Goal: Transaction & Acquisition: Purchase product/service

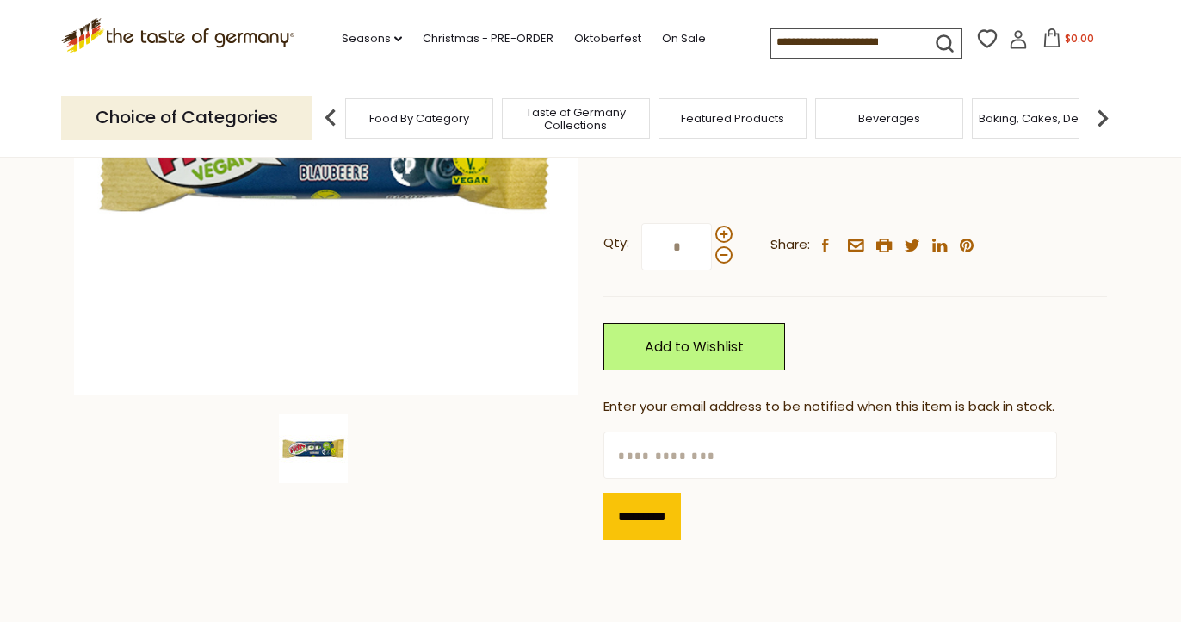
scroll to position [352, 0]
click at [723, 460] on input "text" at bounding box center [830, 455] width 453 height 47
type input "*"
type input "**********"
click at [950, 492] on div "*********" at bounding box center [856, 510] width 504 height 61
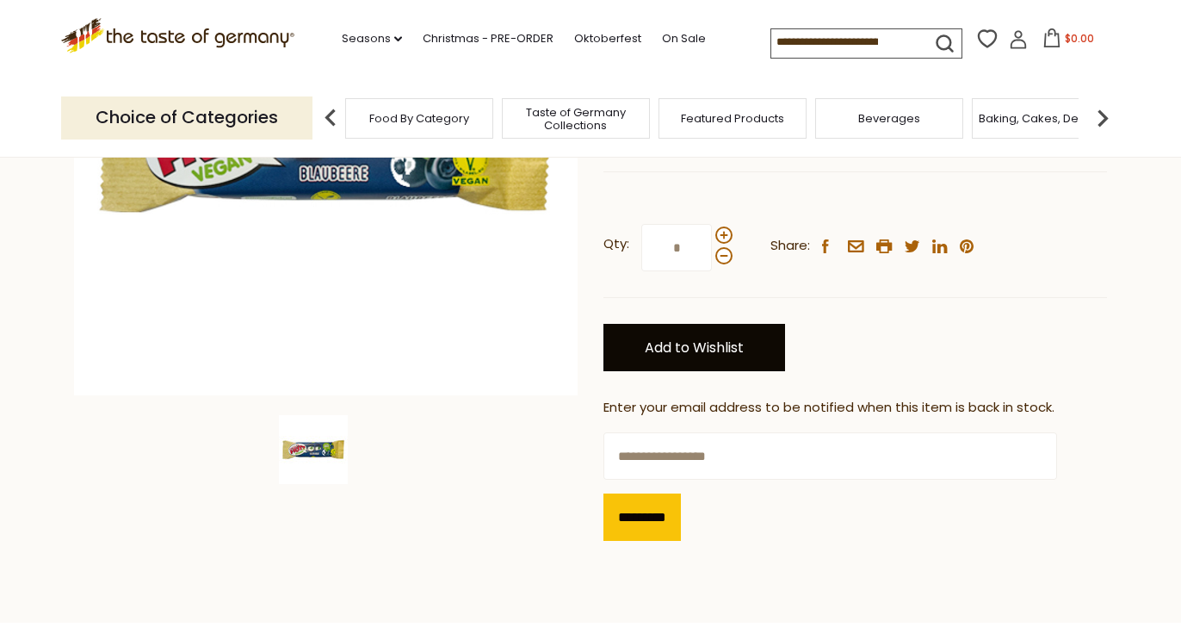
click at [700, 362] on link "Add to Wishlist" at bounding box center [695, 347] width 182 height 47
click at [697, 353] on link "Add to Wishlist" at bounding box center [695, 347] width 182 height 47
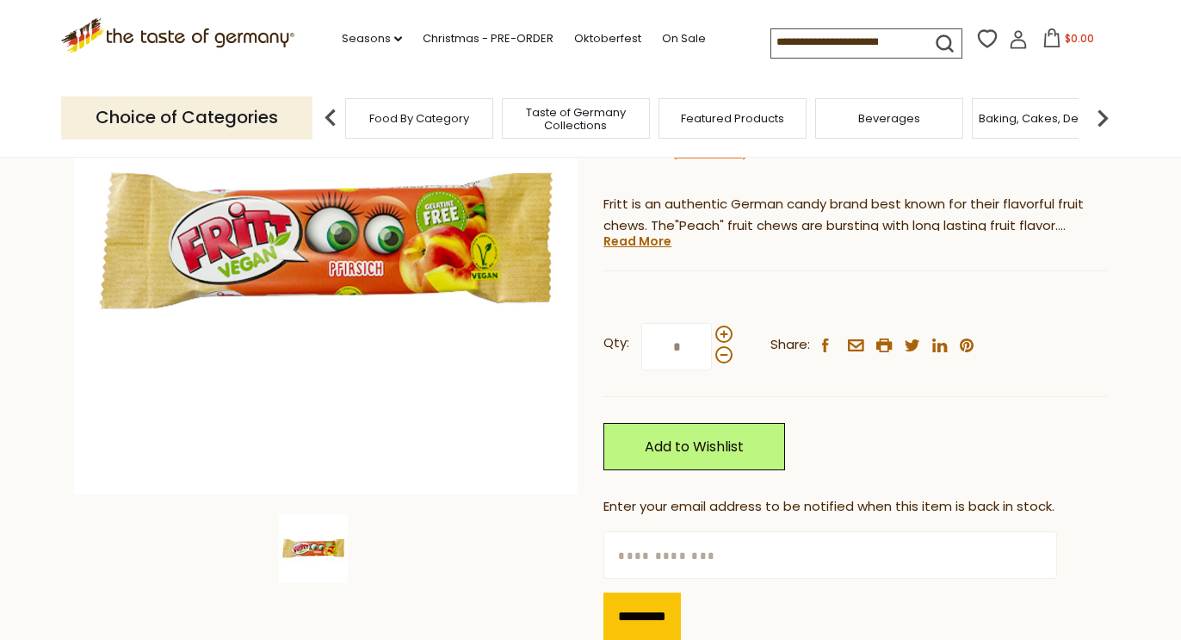
scroll to position [255, 0]
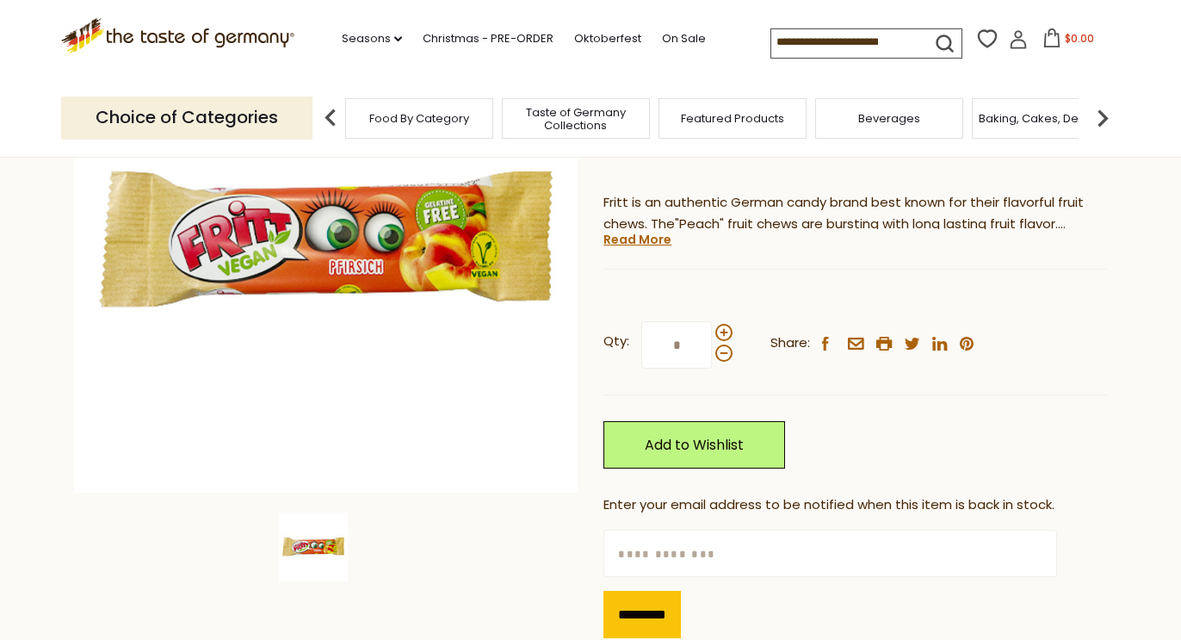
click at [690, 550] on input "text" at bounding box center [830, 553] width 453 height 47
type input "**********"
click at [889, 593] on div "*********" at bounding box center [856, 607] width 504 height 61
click at [601, 616] on div "Home Seasons Karneval Fritt "Peach" Fruit Chew Strips, 1.8 oz Fritt Fritt "Peac…" at bounding box center [590, 292] width 1059 height 718
click at [659, 614] on input "*********" at bounding box center [642, 614] width 77 height 47
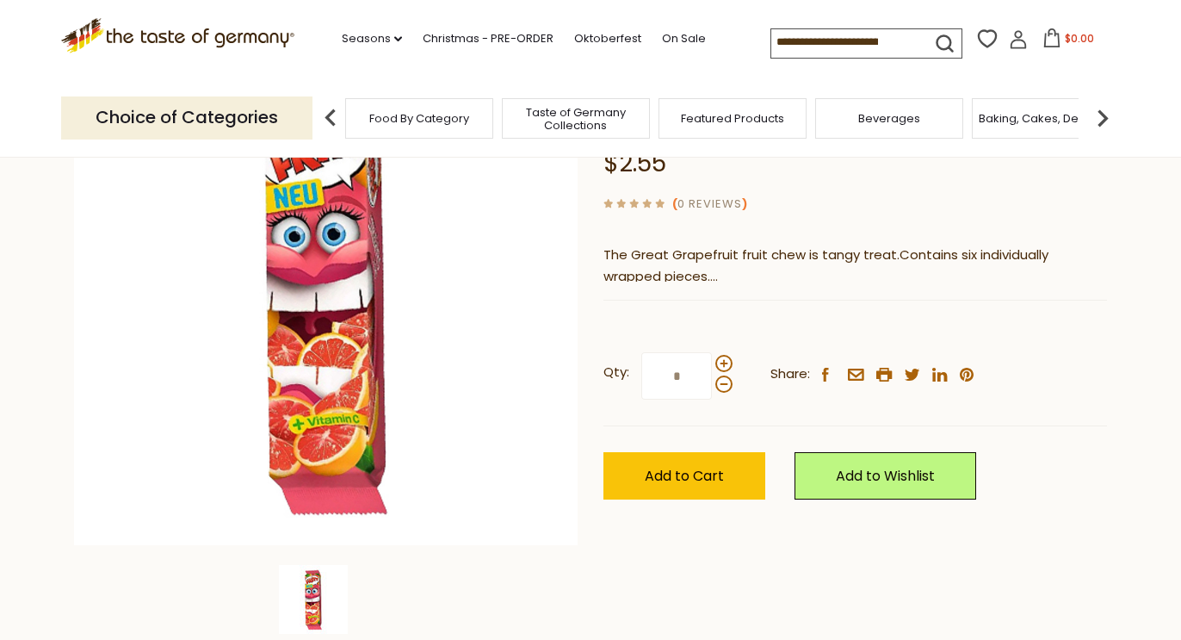
scroll to position [206, 0]
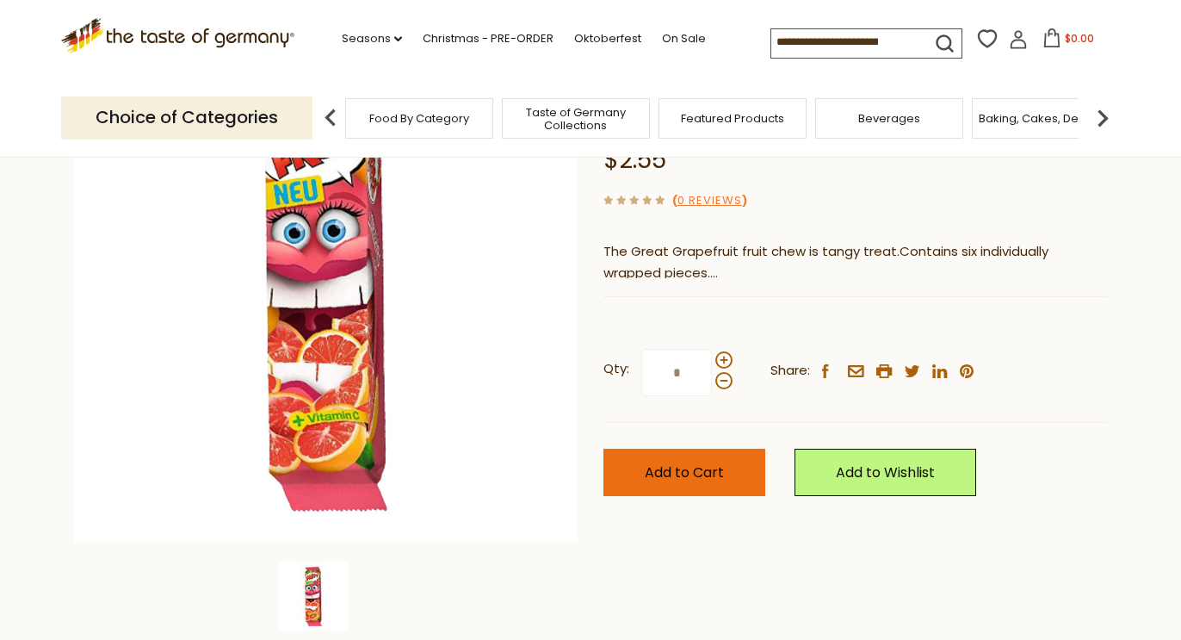
click at [687, 475] on span "Add to Cart" at bounding box center [684, 472] width 79 height 20
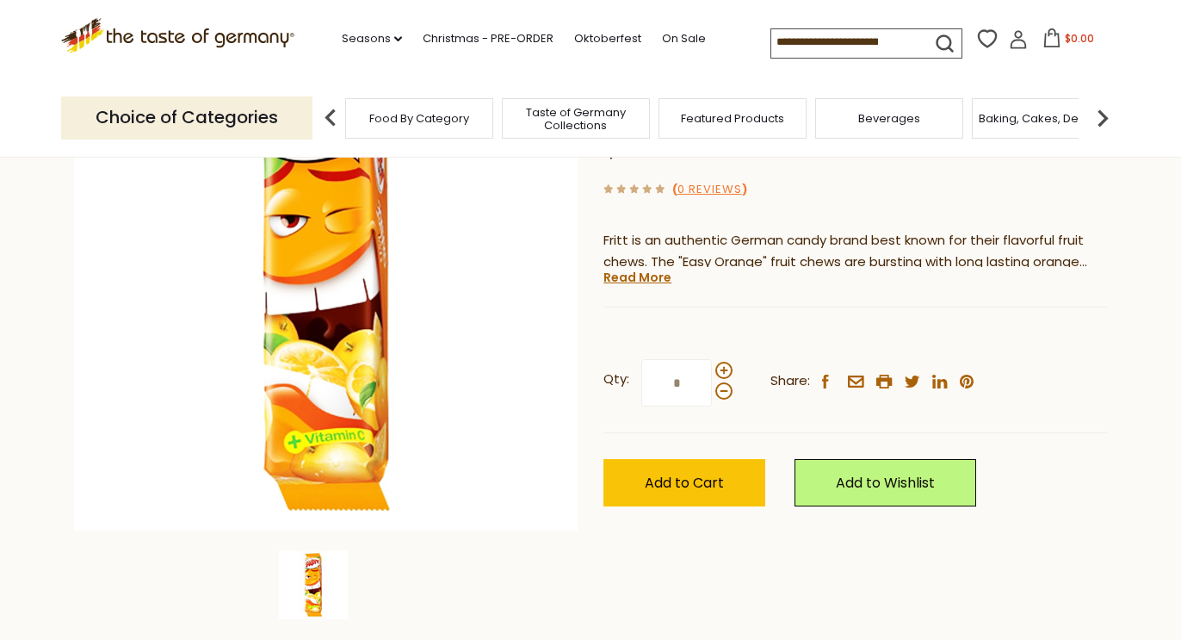
scroll to position [224, 0]
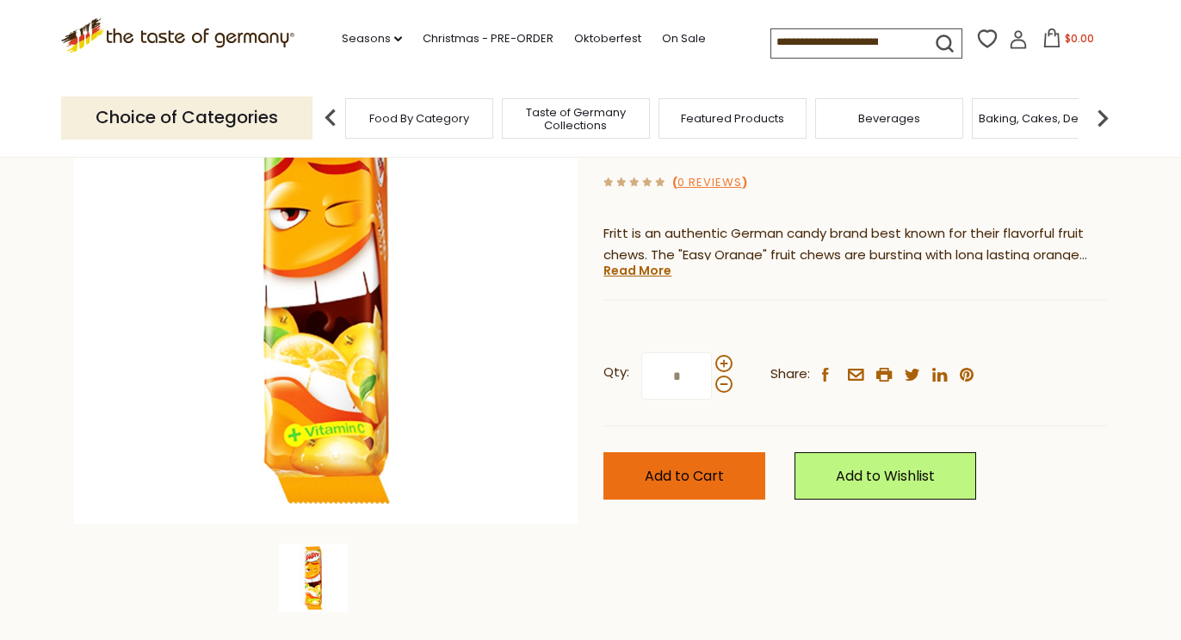
click at [648, 477] on span "Add to Cart" at bounding box center [684, 476] width 79 height 20
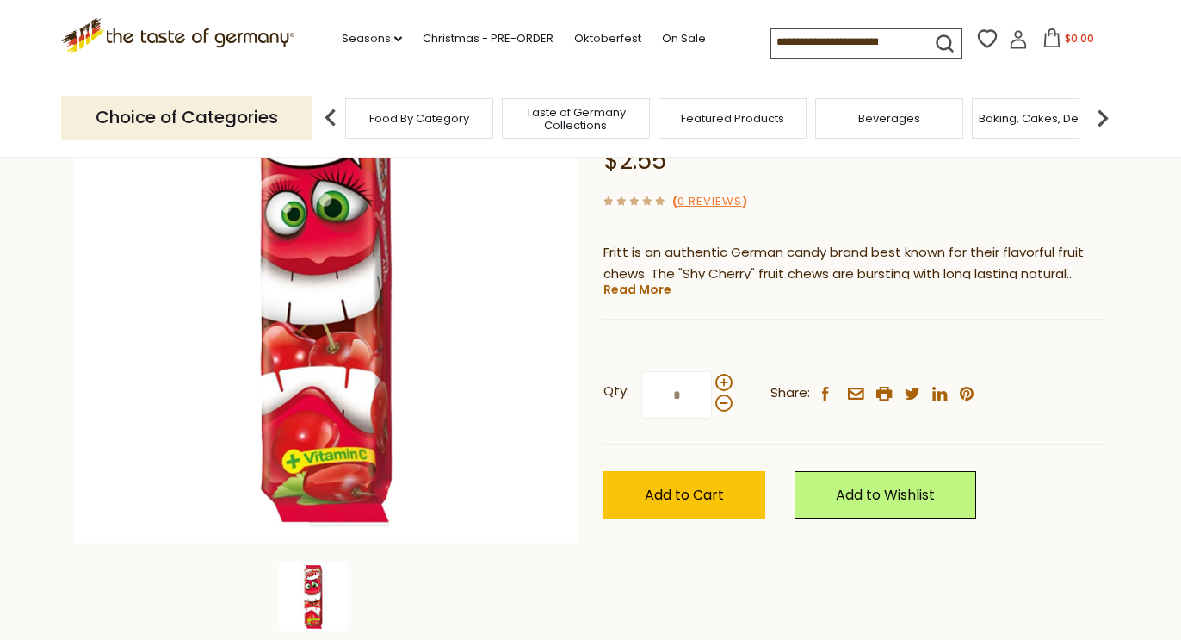
scroll to position [216, 0]
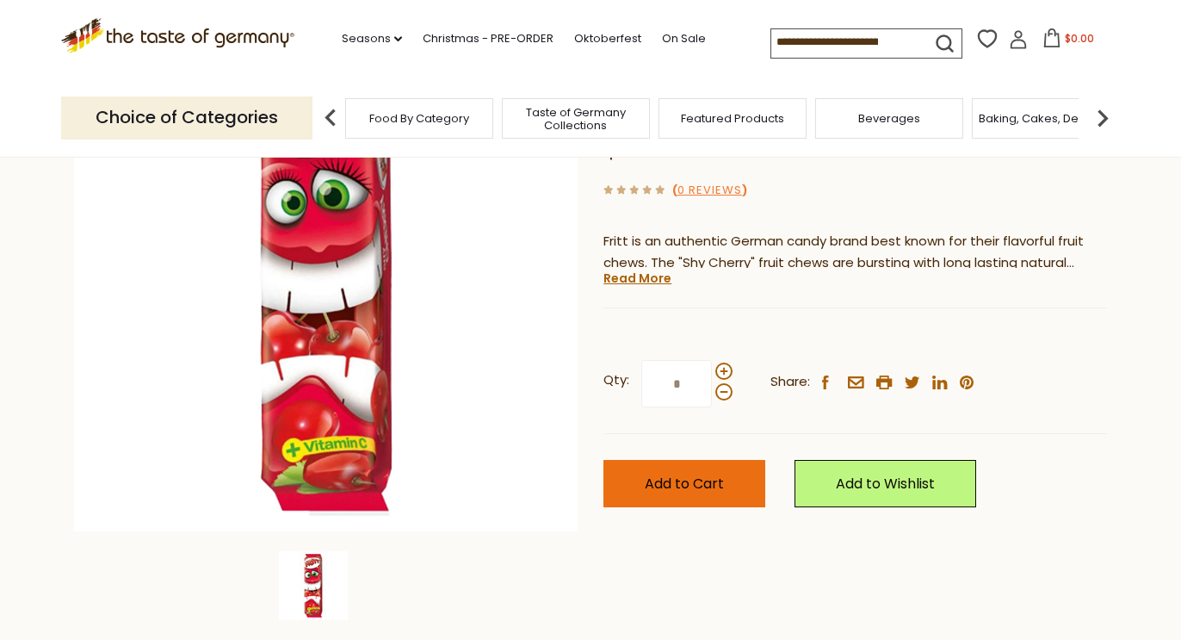
click at [691, 491] on button "Add to Cart" at bounding box center [685, 483] width 162 height 47
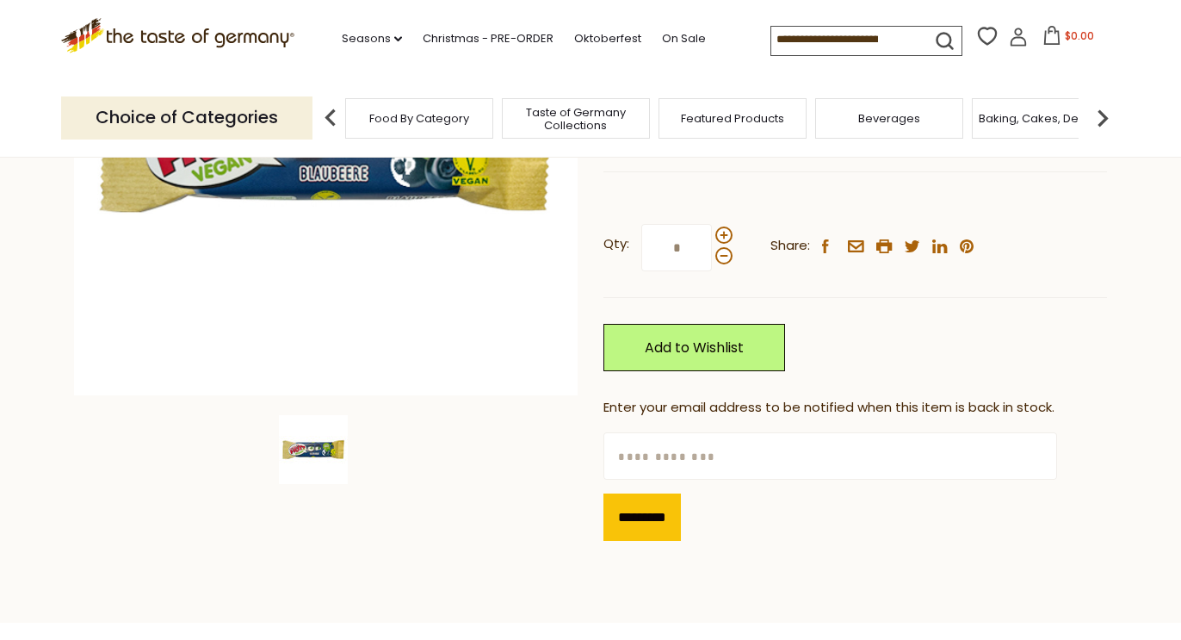
click at [676, 452] on input "text" at bounding box center [830, 455] width 453 height 47
type input "*"
type input "**********"
click at [868, 519] on div "*********" at bounding box center [856, 510] width 504 height 61
click at [670, 516] on input "*********" at bounding box center [642, 516] width 77 height 47
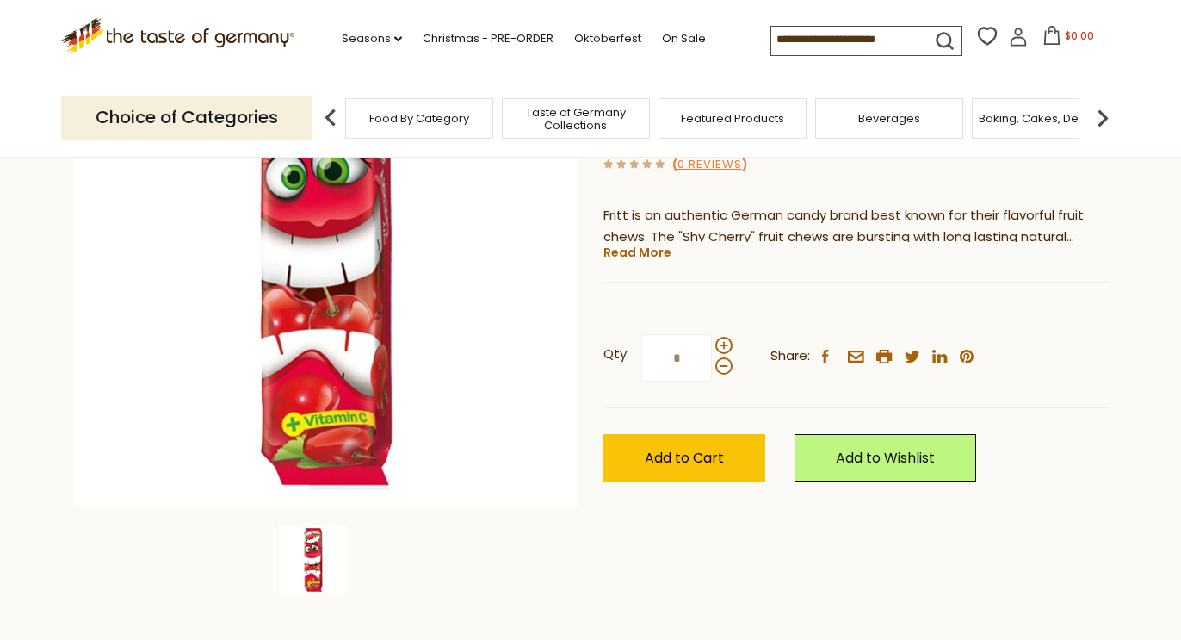
scroll to position [290, 0]
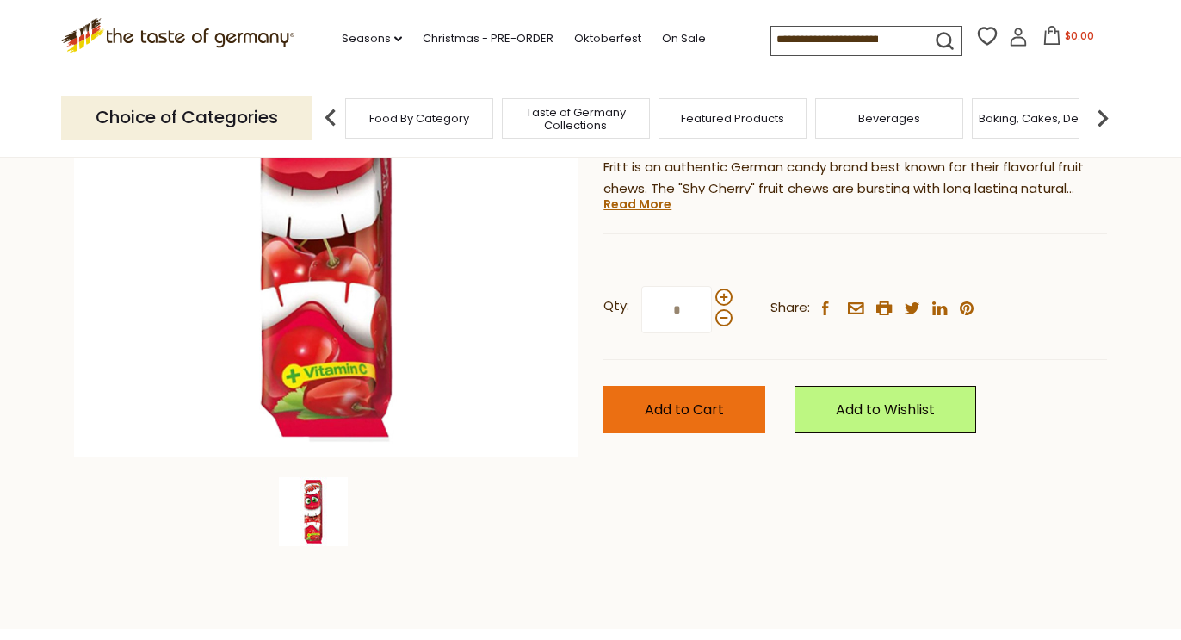
click at [696, 417] on button "Add to Cart" at bounding box center [685, 409] width 162 height 47
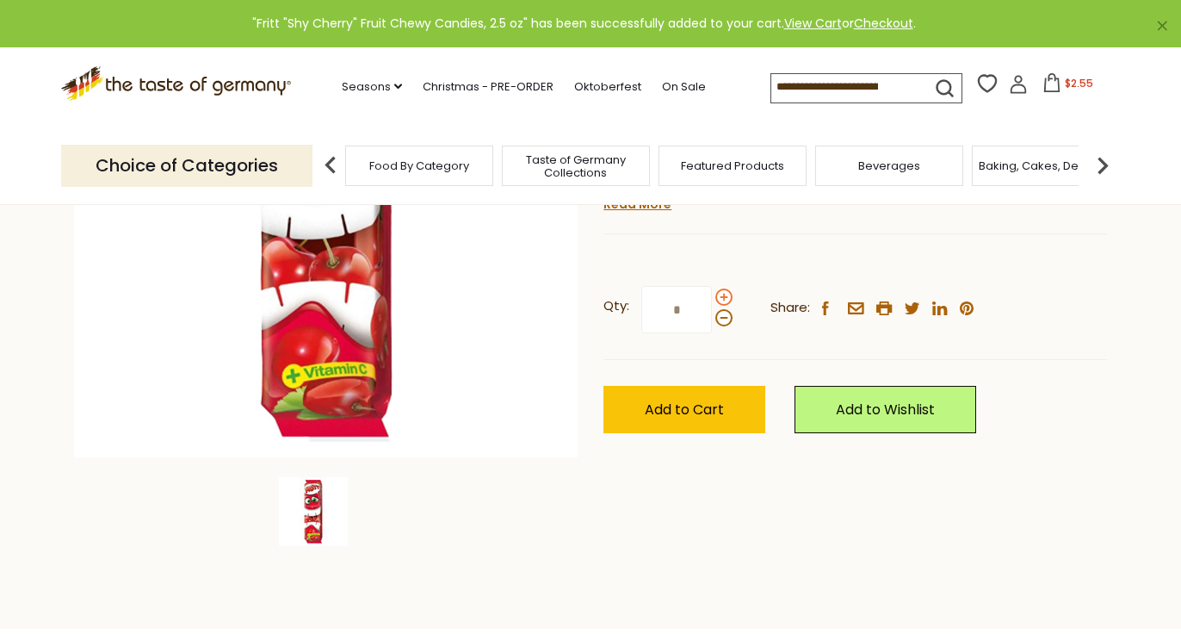
click at [722, 290] on span at bounding box center [724, 296] width 17 height 17
click at [712, 290] on input "*" at bounding box center [676, 309] width 71 height 47
click at [722, 290] on span at bounding box center [724, 296] width 17 height 17
click at [712, 290] on input "*" at bounding box center [676, 309] width 71 height 47
click at [722, 290] on span at bounding box center [724, 296] width 17 height 17
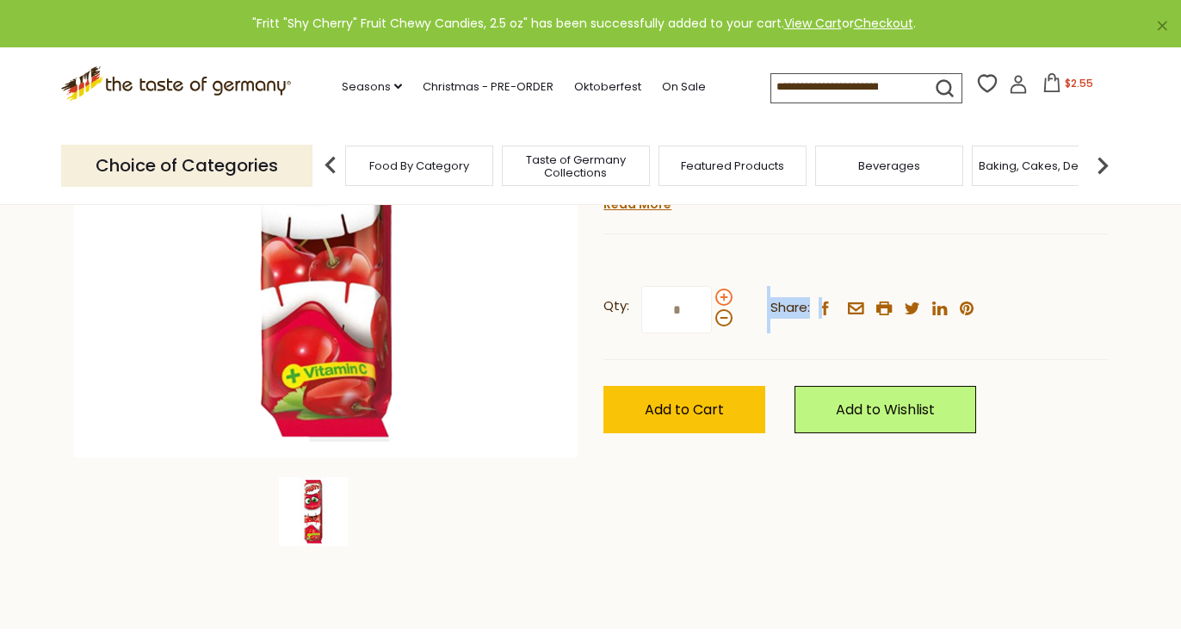
click at [712, 290] on input "*" at bounding box center [676, 309] width 71 height 47
click at [722, 290] on span at bounding box center [724, 296] width 17 height 17
click at [712, 290] on input "*" at bounding box center [676, 309] width 71 height 47
click at [722, 290] on span at bounding box center [724, 296] width 17 height 17
click at [712, 290] on input "*" at bounding box center [676, 309] width 71 height 47
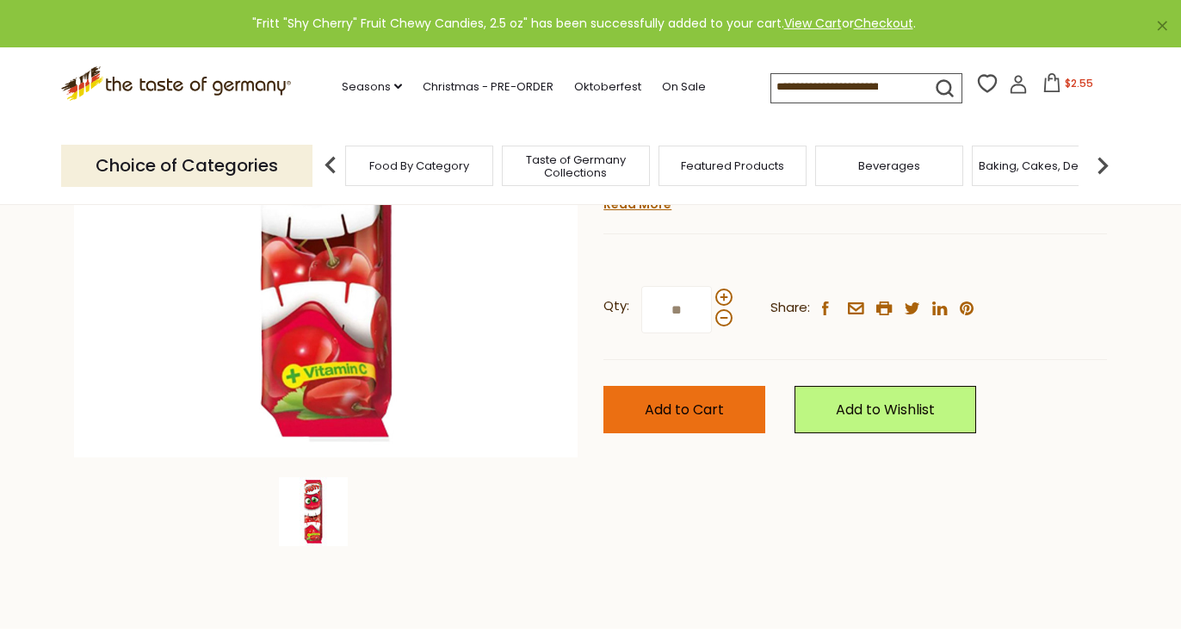
click at [676, 406] on span "Add to Cart" at bounding box center [684, 410] width 79 height 20
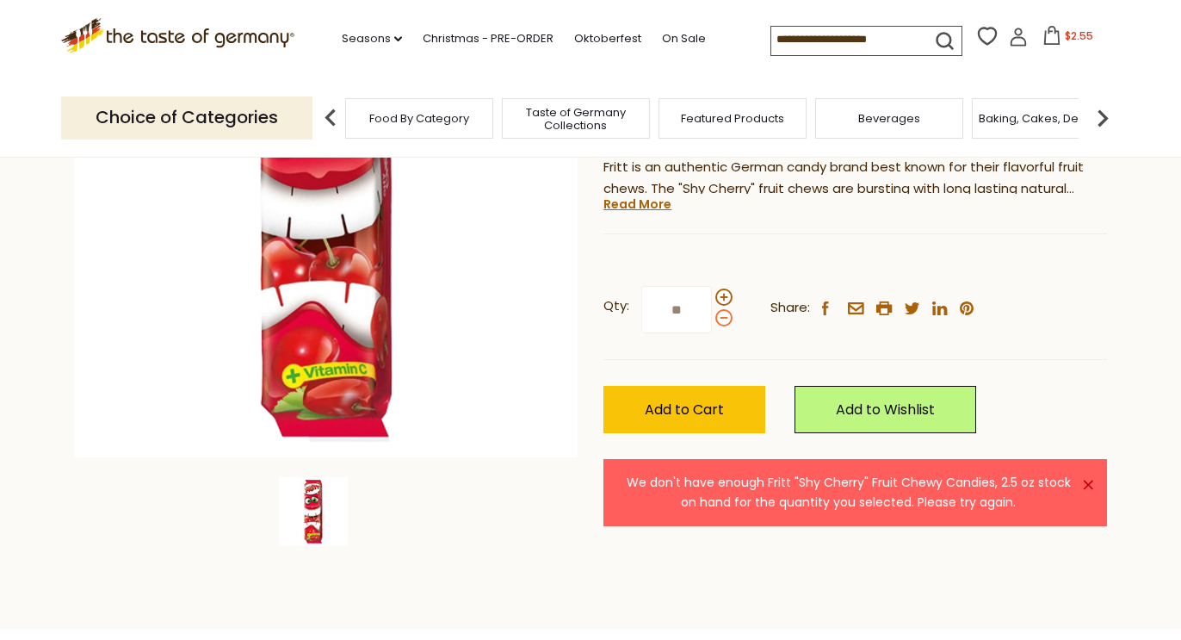
click at [725, 310] on span at bounding box center [724, 317] width 17 height 17
click at [712, 310] on input "**" at bounding box center [676, 309] width 71 height 47
click at [725, 310] on span at bounding box center [724, 317] width 17 height 17
click at [712, 310] on input "*" at bounding box center [676, 309] width 71 height 47
click at [726, 310] on span at bounding box center [724, 317] width 17 height 17
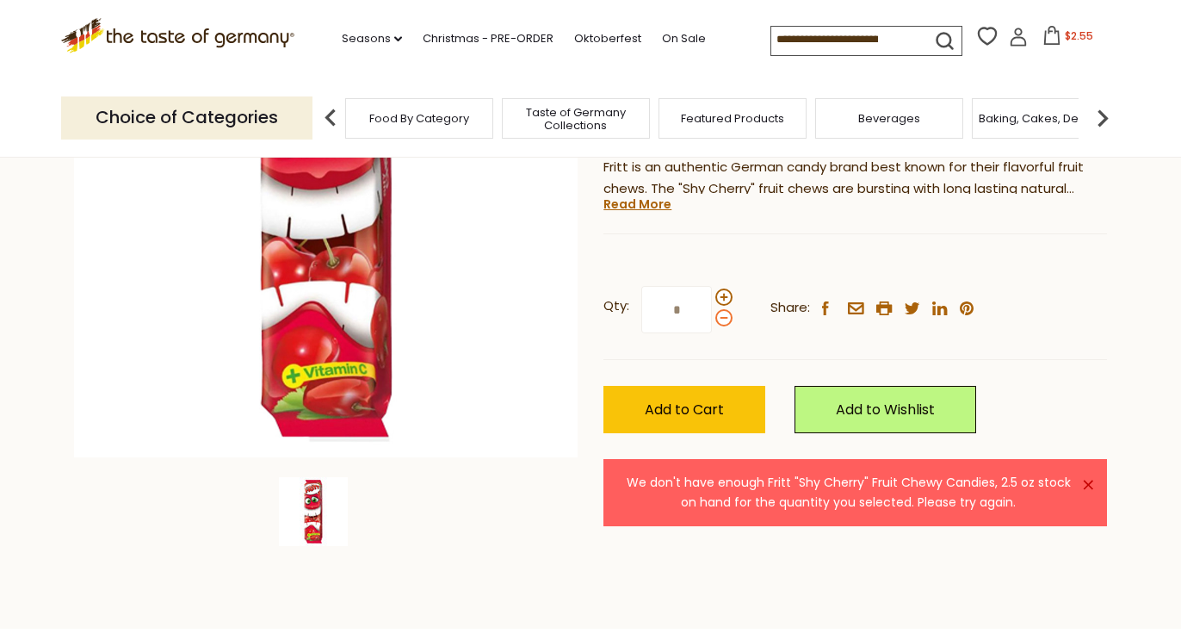
click at [712, 310] on input "*" at bounding box center [676, 309] width 71 height 47
click at [726, 310] on span at bounding box center [724, 317] width 17 height 17
click at [712, 310] on input "*" at bounding box center [676, 309] width 71 height 47
type input "*"
click at [686, 400] on span "Add to Cart" at bounding box center [684, 410] width 79 height 20
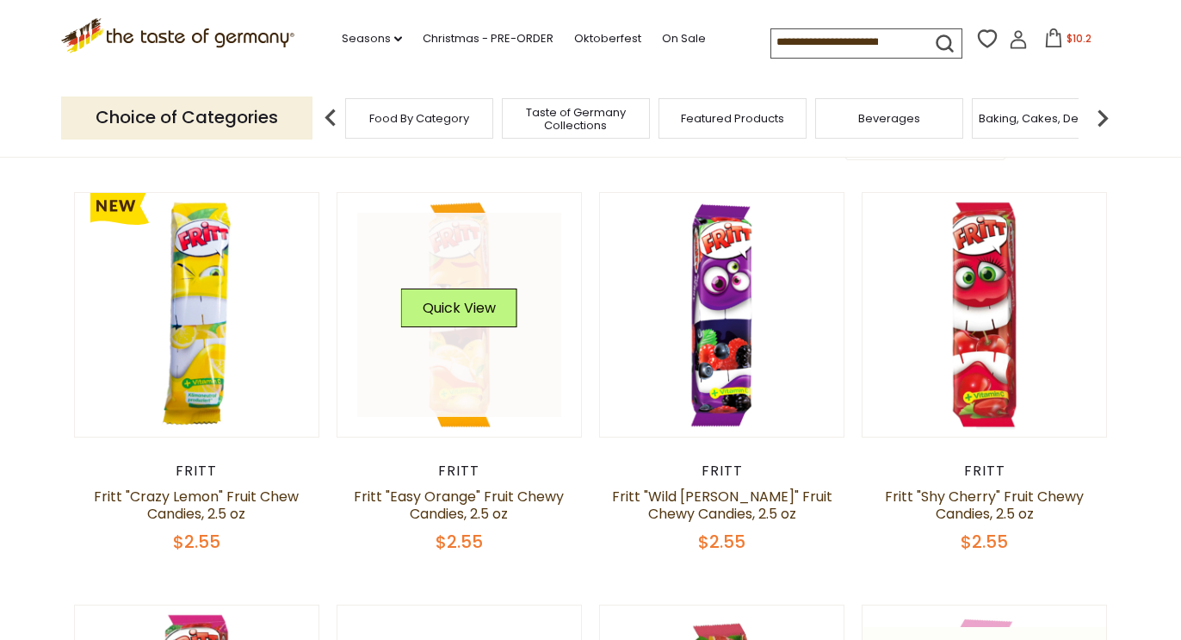
scroll to position [174, 0]
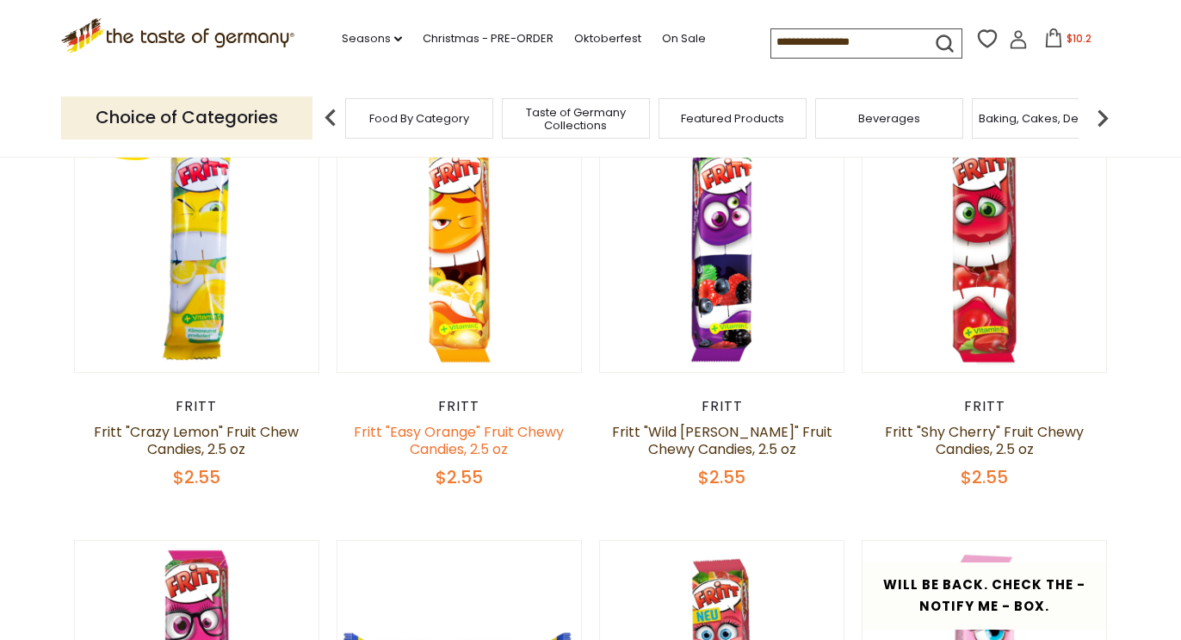
click at [455, 450] on link "Fritt "Easy Orange" Fruit Chewy Candies, 2.5 oz" at bounding box center [459, 440] width 210 height 37
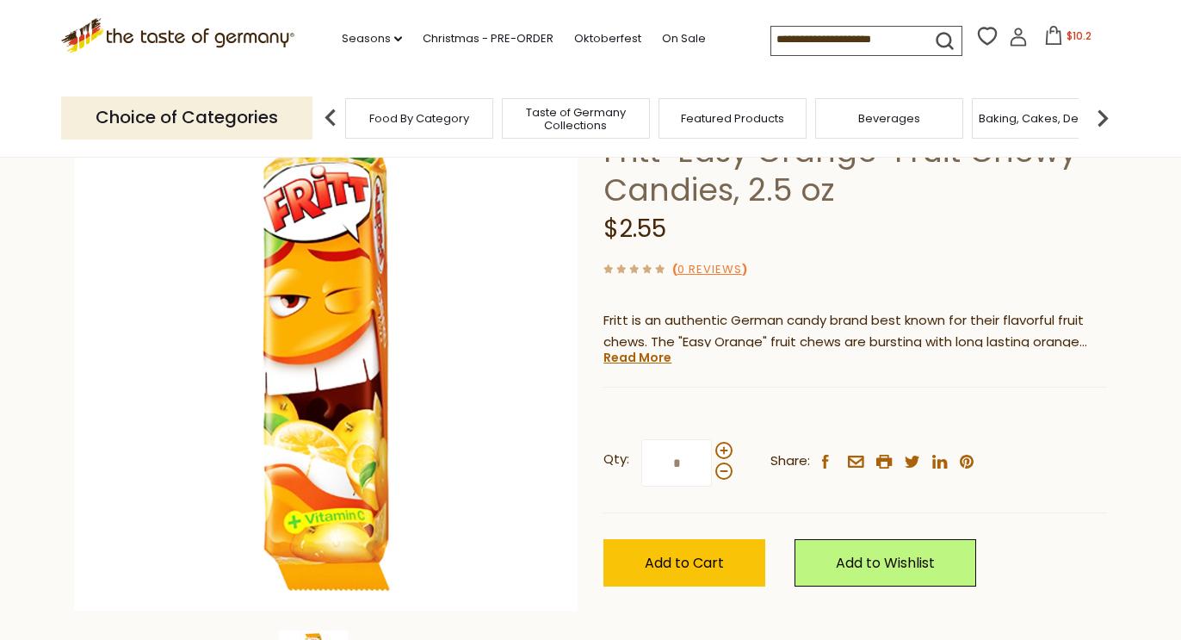
scroll to position [139, 0]
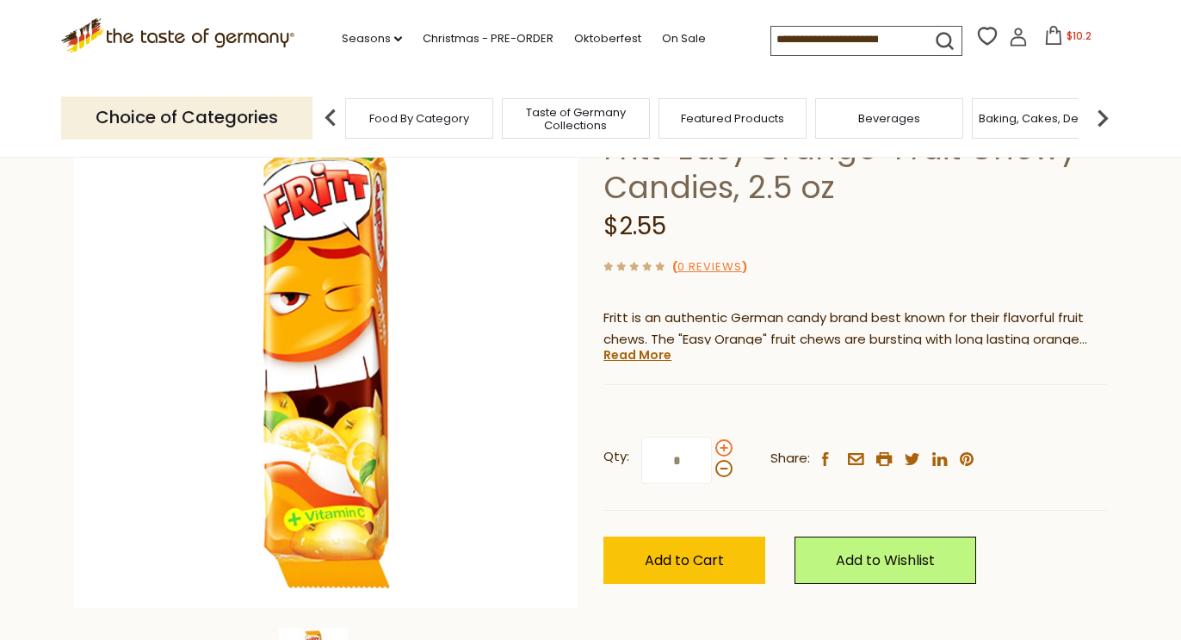
click at [722, 445] on span at bounding box center [724, 447] width 17 height 17
click at [712, 445] on input "*" at bounding box center [676, 460] width 71 height 47
click at [722, 445] on span at bounding box center [724, 447] width 17 height 17
click at [712, 445] on input "*" at bounding box center [676, 460] width 71 height 47
click at [722, 445] on span at bounding box center [724, 447] width 17 height 17
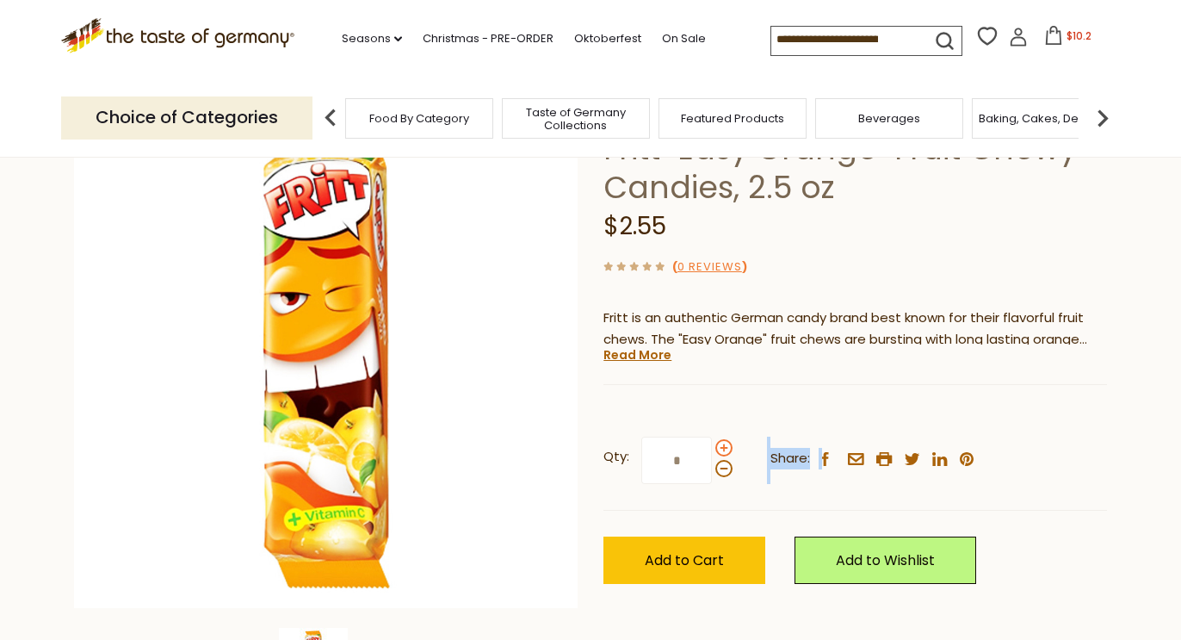
click at [712, 445] on input "*" at bounding box center [676, 460] width 71 height 47
click at [722, 445] on span at bounding box center [724, 447] width 17 height 17
click at [712, 445] on input "*" at bounding box center [676, 460] width 71 height 47
click at [722, 445] on span at bounding box center [724, 447] width 17 height 17
click at [712, 445] on input "*" at bounding box center [676, 460] width 71 height 47
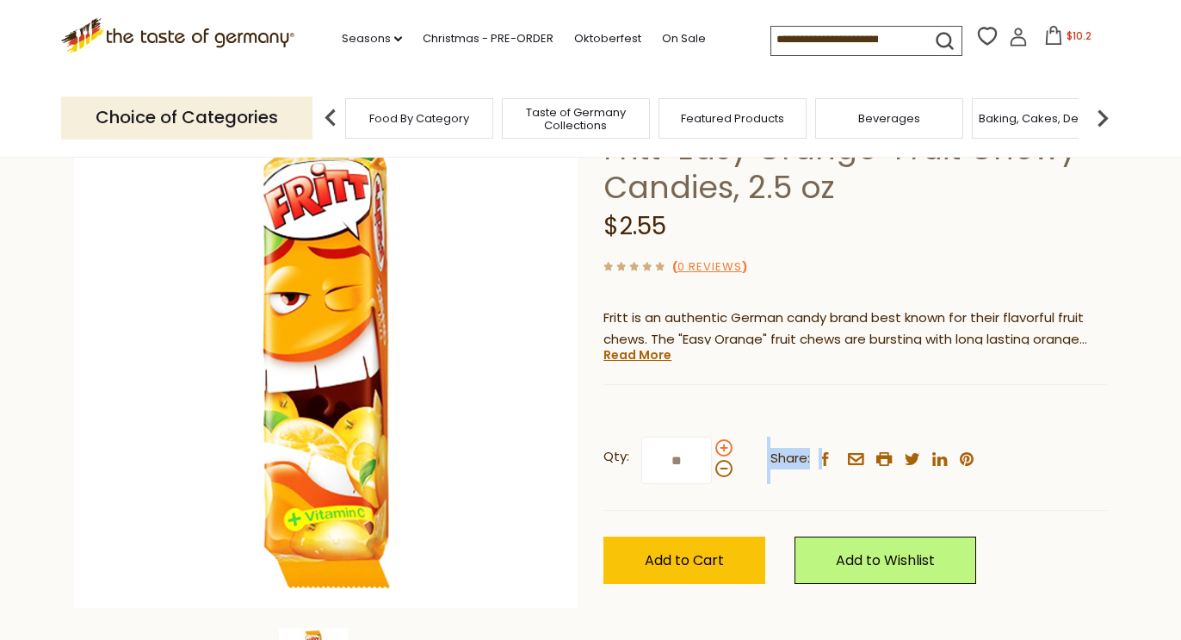
click at [722, 445] on span at bounding box center [724, 447] width 17 height 17
click at [712, 445] on input "**" at bounding box center [676, 460] width 71 height 47
click at [722, 445] on span at bounding box center [724, 447] width 17 height 17
click at [712, 445] on input "**" at bounding box center [676, 460] width 71 height 47
click at [726, 468] on span at bounding box center [724, 468] width 17 height 17
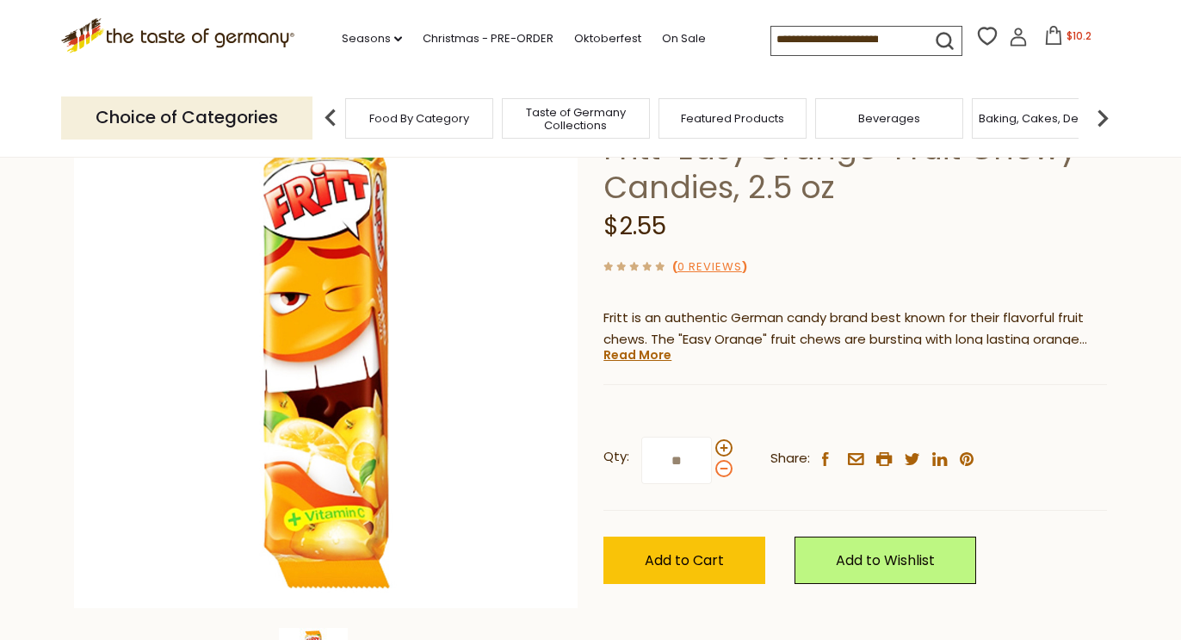
click at [712, 468] on input "**" at bounding box center [676, 460] width 71 height 47
click at [726, 468] on span at bounding box center [724, 468] width 17 height 17
click at [712, 468] on input "**" at bounding box center [676, 460] width 71 height 47
click at [726, 468] on span at bounding box center [724, 468] width 17 height 17
click at [712, 468] on input "**" at bounding box center [676, 460] width 71 height 47
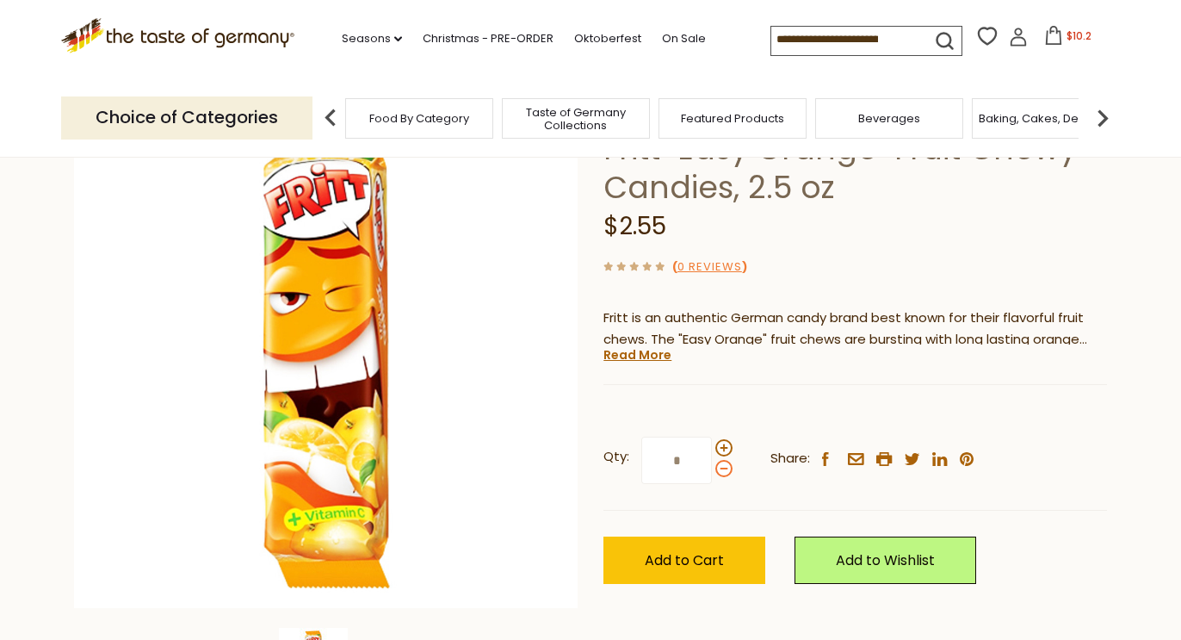
click at [726, 470] on span at bounding box center [724, 468] width 17 height 17
click at [712, 470] on input "*" at bounding box center [676, 460] width 71 height 47
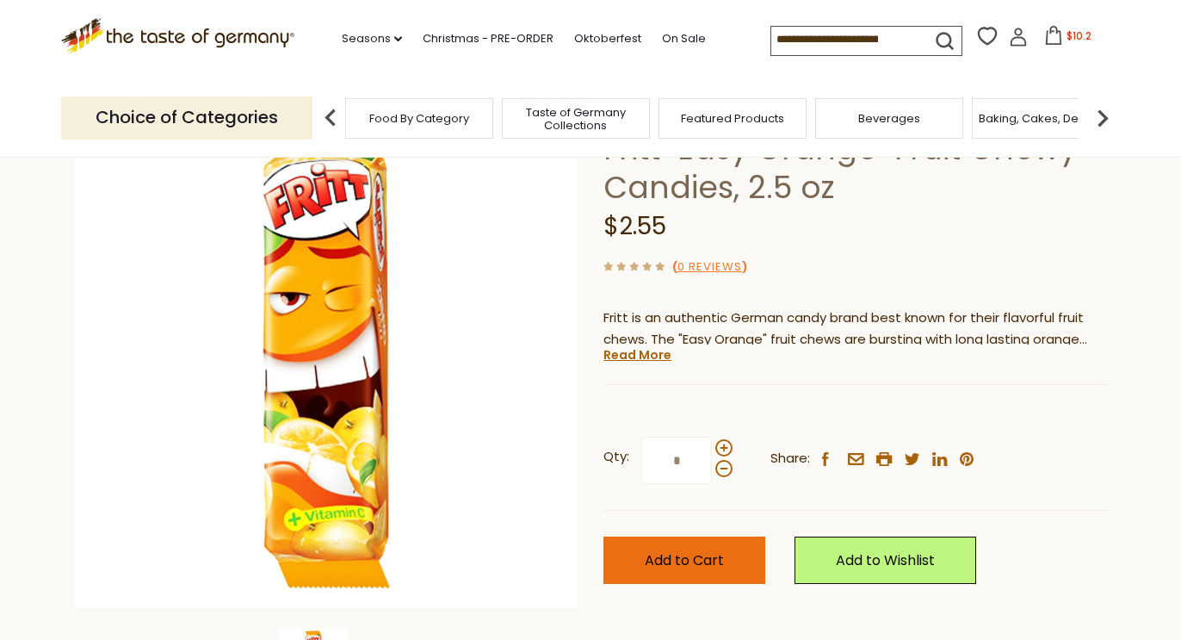
click at [702, 551] on span "Add to Cart" at bounding box center [684, 560] width 79 height 20
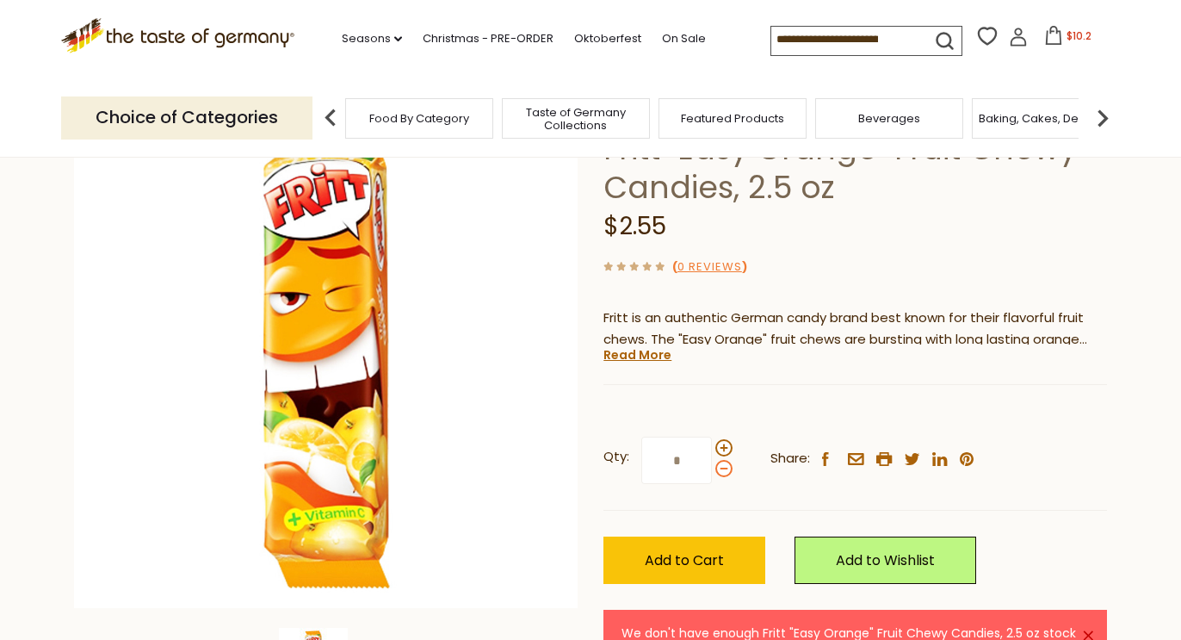
click at [716, 468] on span at bounding box center [724, 468] width 17 height 17
click at [712, 468] on input "*" at bounding box center [676, 460] width 71 height 47
click at [716, 468] on span at bounding box center [724, 468] width 17 height 17
click at [712, 468] on input "*" at bounding box center [676, 460] width 71 height 47
type input "*"
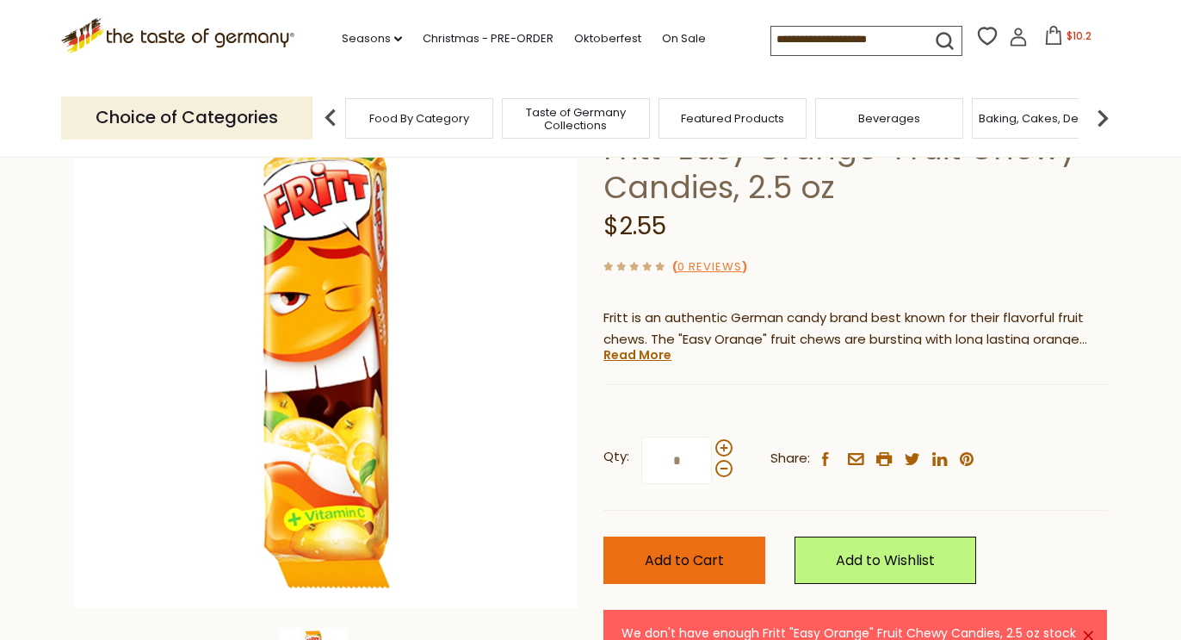
click at [685, 564] on span "Add to Cart" at bounding box center [684, 560] width 79 height 20
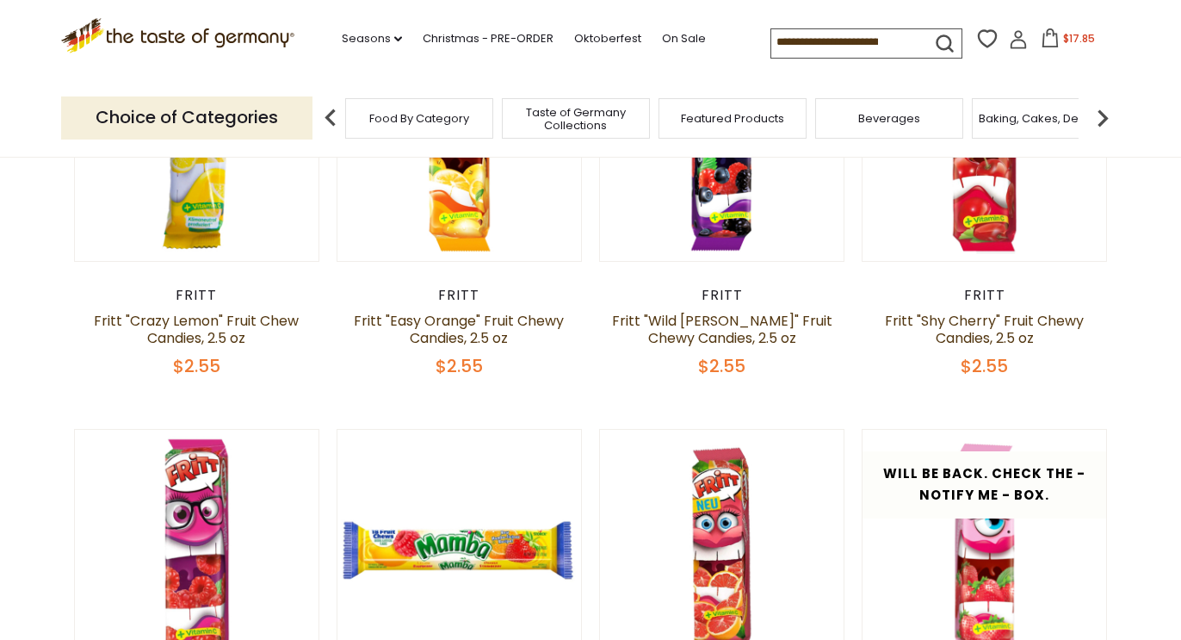
scroll to position [170, 0]
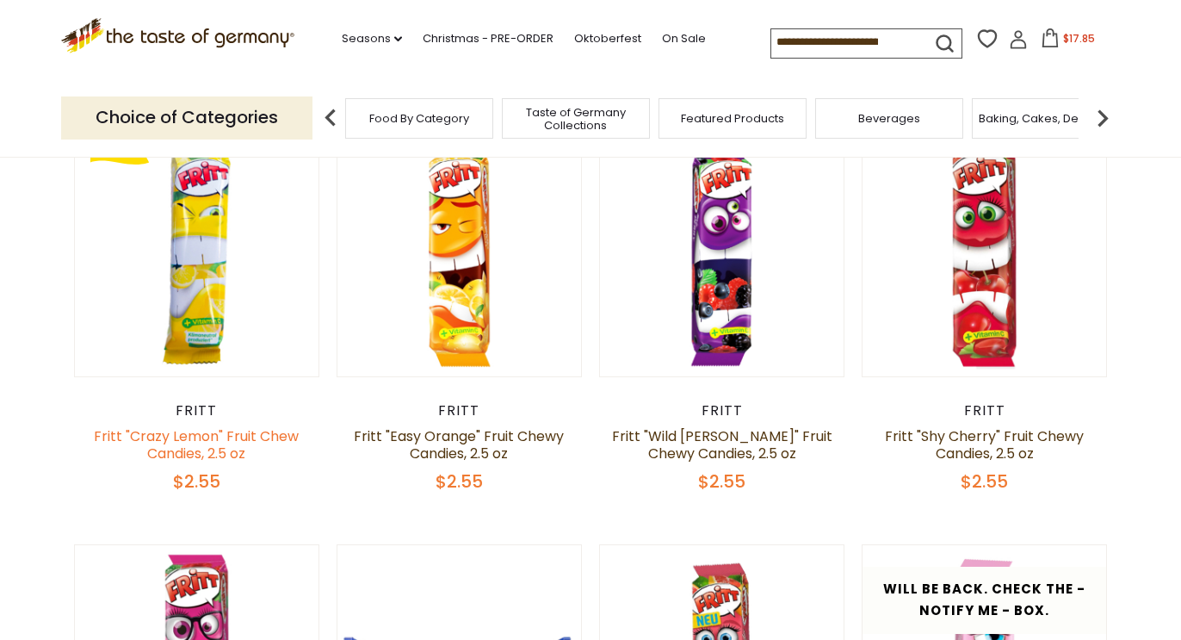
click at [203, 430] on link "Fritt "Crazy Lemon" Fruit Chew Candies, 2.5 oz" at bounding box center [196, 444] width 205 height 37
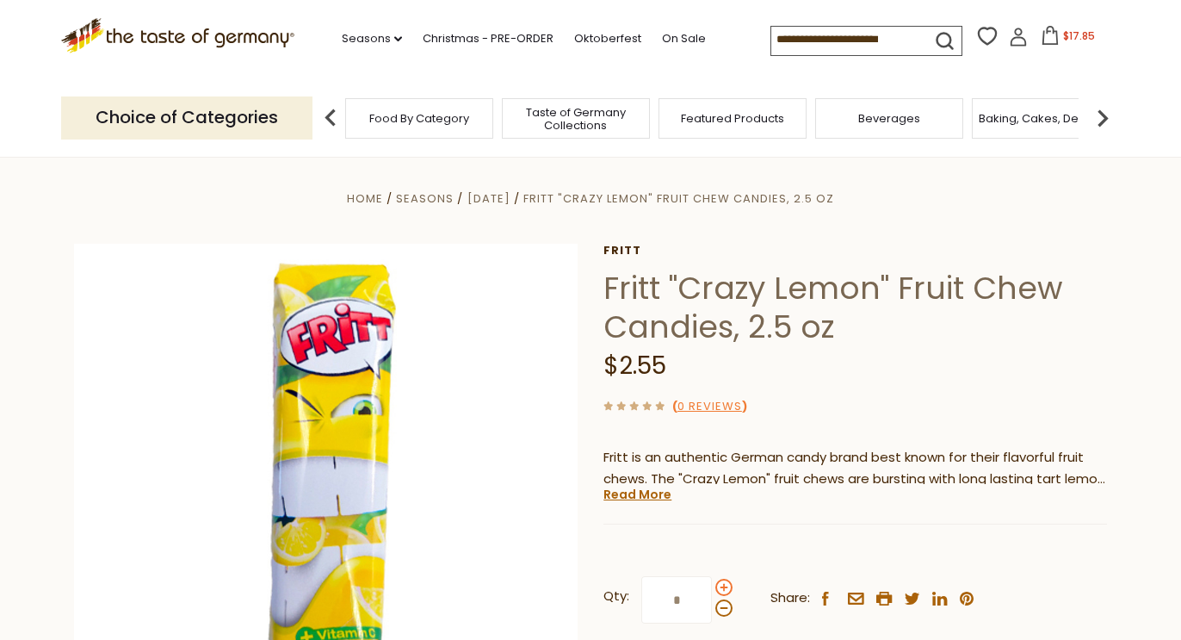
click at [725, 580] on span at bounding box center [724, 587] width 17 height 17
click at [712, 580] on input "*" at bounding box center [676, 599] width 71 height 47
click at [725, 580] on span at bounding box center [724, 587] width 17 height 17
click at [712, 580] on input "*" at bounding box center [676, 599] width 71 height 47
click at [725, 580] on span at bounding box center [724, 587] width 17 height 17
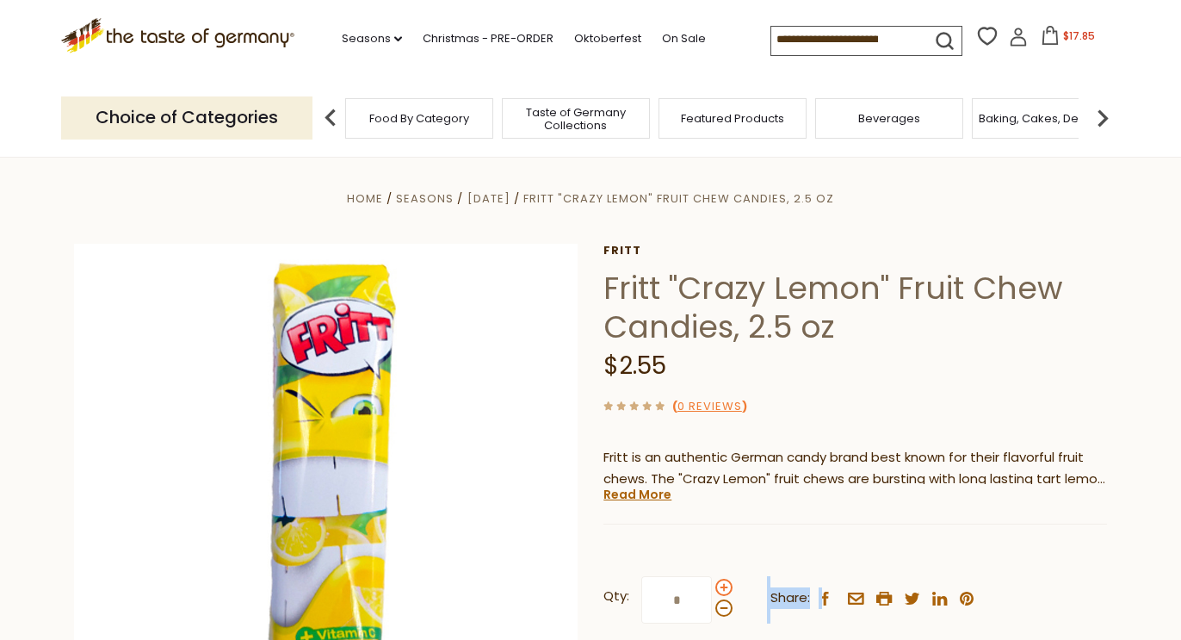
click at [712, 580] on input "*" at bounding box center [676, 599] width 71 height 47
click at [725, 580] on span at bounding box center [724, 587] width 17 height 17
click at [712, 580] on input "*" at bounding box center [676, 599] width 71 height 47
click at [725, 580] on span at bounding box center [724, 587] width 17 height 17
click at [712, 580] on input "*" at bounding box center [676, 599] width 71 height 47
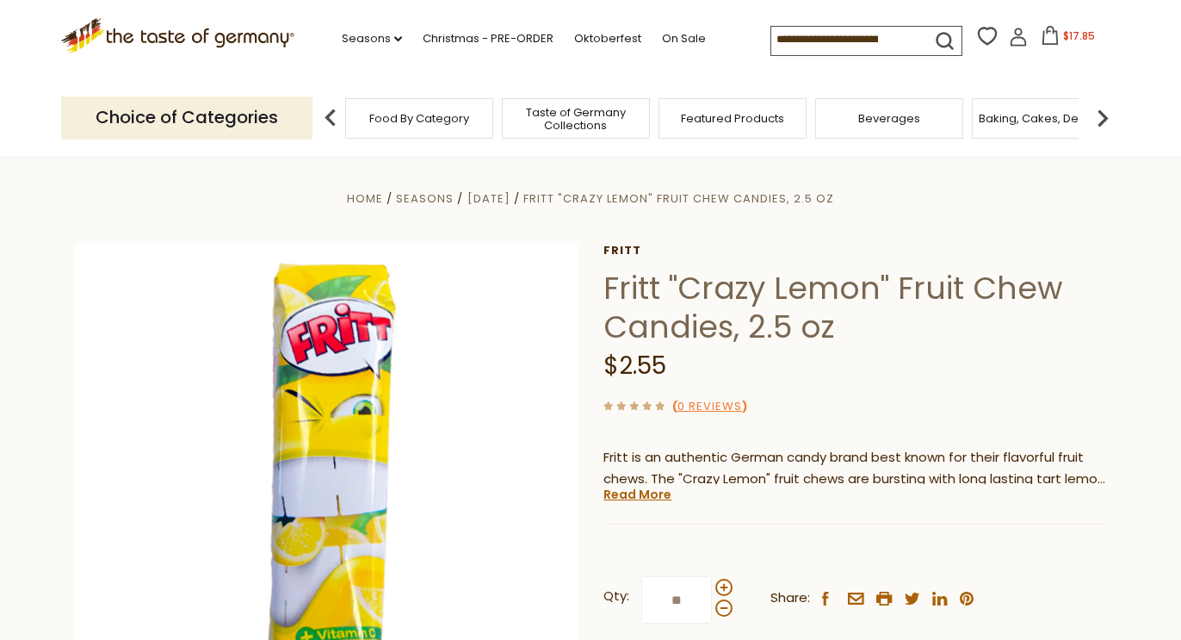
scroll to position [126, 0]
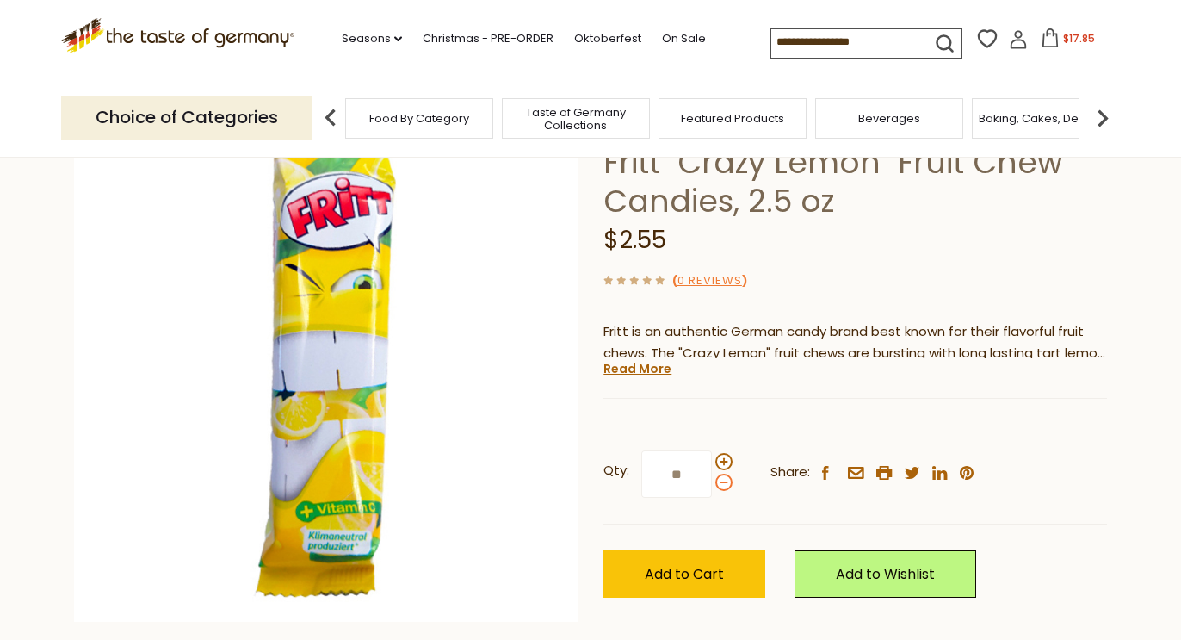
click at [728, 479] on span at bounding box center [724, 482] width 17 height 17
click at [712, 479] on input "**" at bounding box center [676, 473] width 71 height 47
click at [728, 479] on span at bounding box center [724, 482] width 17 height 17
click at [712, 479] on input "*" at bounding box center [676, 473] width 71 height 47
click at [728, 479] on span at bounding box center [724, 482] width 17 height 17
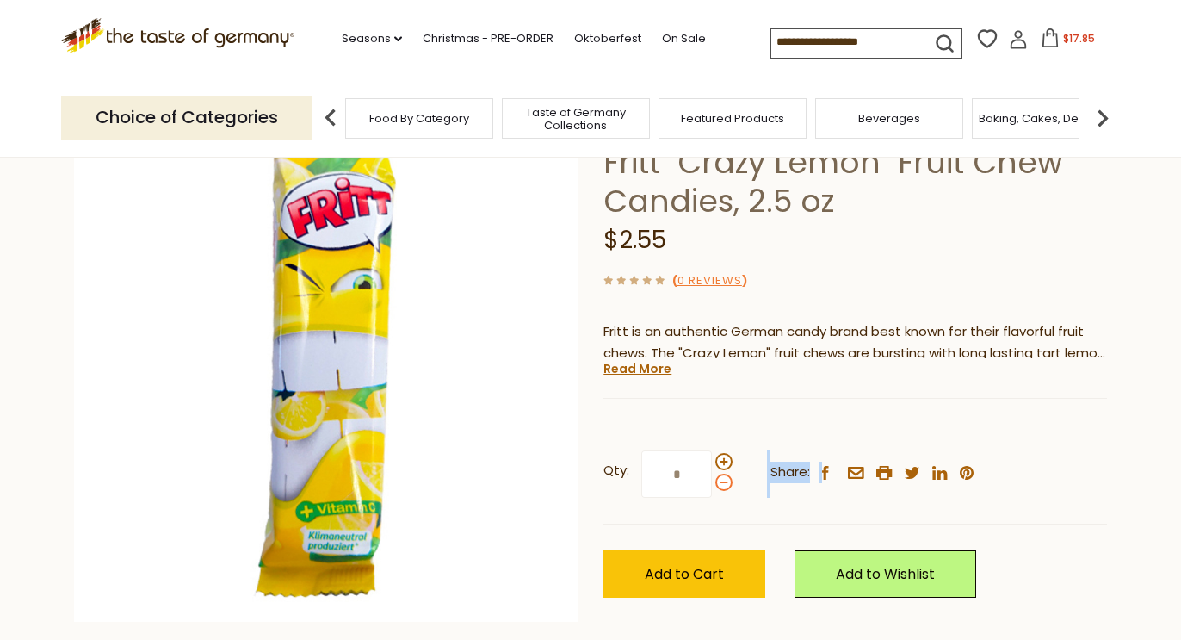
click at [712, 479] on input "*" at bounding box center [676, 473] width 71 height 47
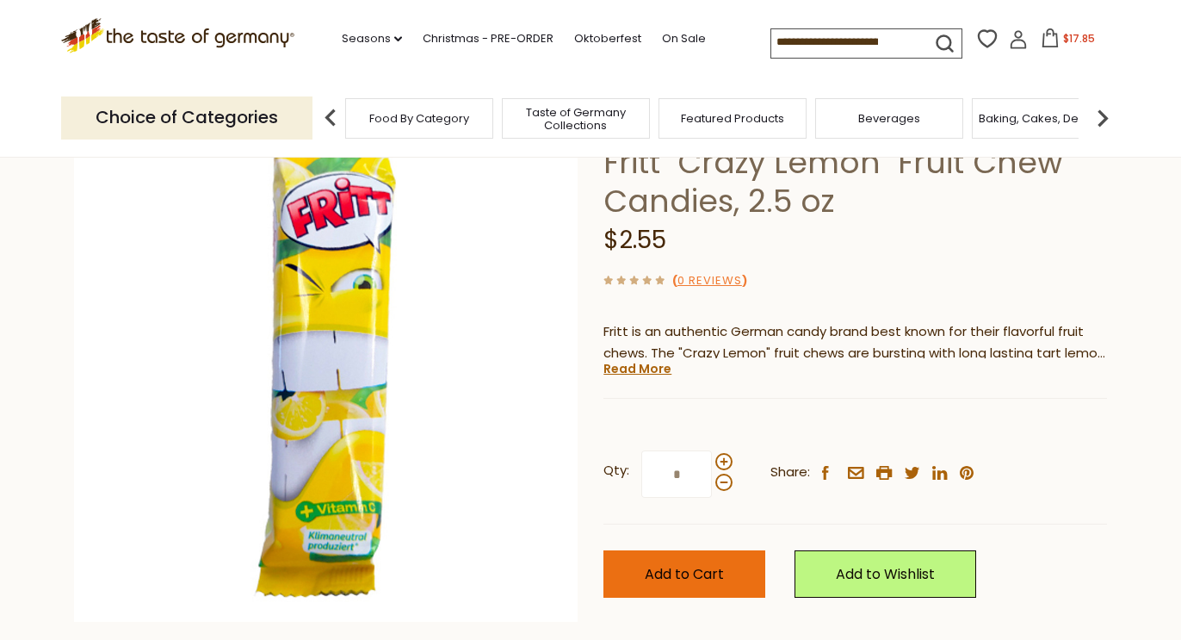
click at [701, 567] on span "Add to Cart" at bounding box center [684, 574] width 79 height 20
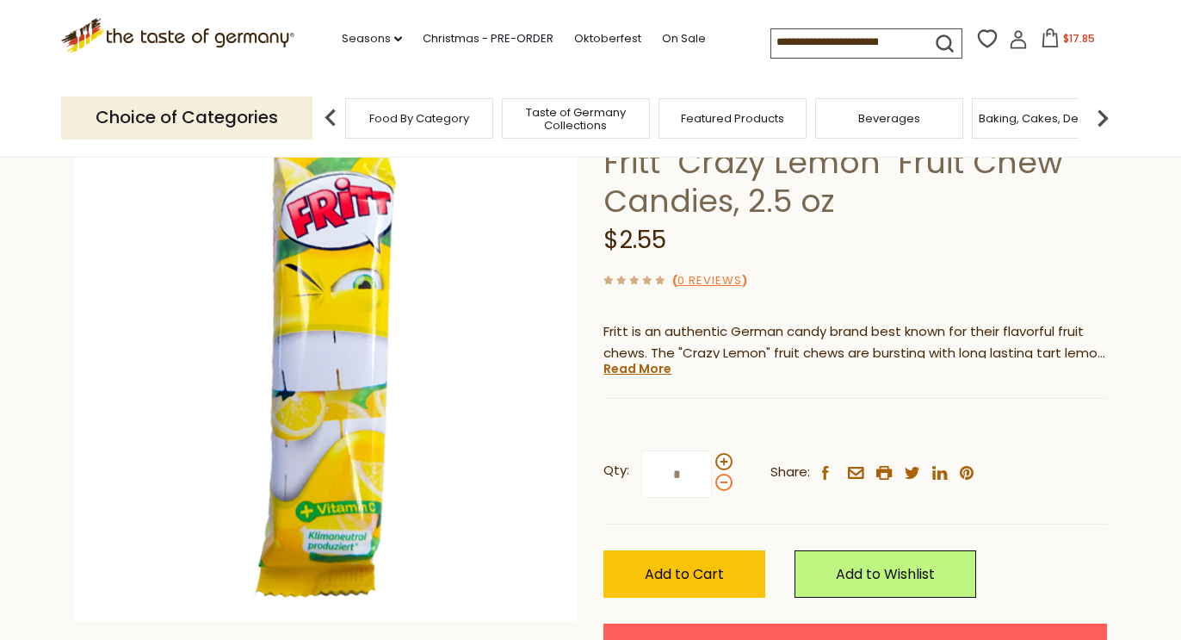
click at [722, 484] on span at bounding box center [724, 482] width 17 height 17
click at [712, 484] on input "*" at bounding box center [676, 473] width 71 height 47
click at [722, 484] on span at bounding box center [724, 482] width 17 height 17
click at [712, 484] on input "*" at bounding box center [676, 473] width 71 height 47
click at [726, 463] on span at bounding box center [724, 461] width 17 height 17
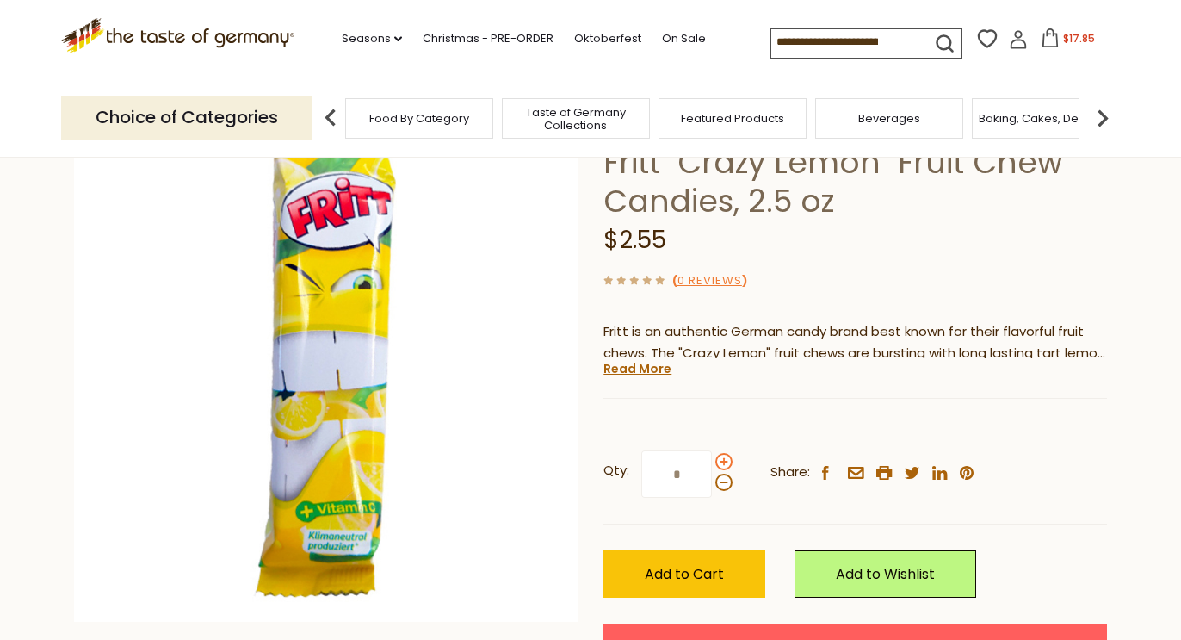
click at [712, 463] on input "*" at bounding box center [676, 473] width 71 height 47
click at [726, 463] on span at bounding box center [724, 461] width 17 height 17
click at [712, 463] on input "*" at bounding box center [676, 473] width 71 height 47
click at [724, 479] on span at bounding box center [724, 482] width 17 height 17
click at [712, 479] on input "*" at bounding box center [676, 473] width 71 height 47
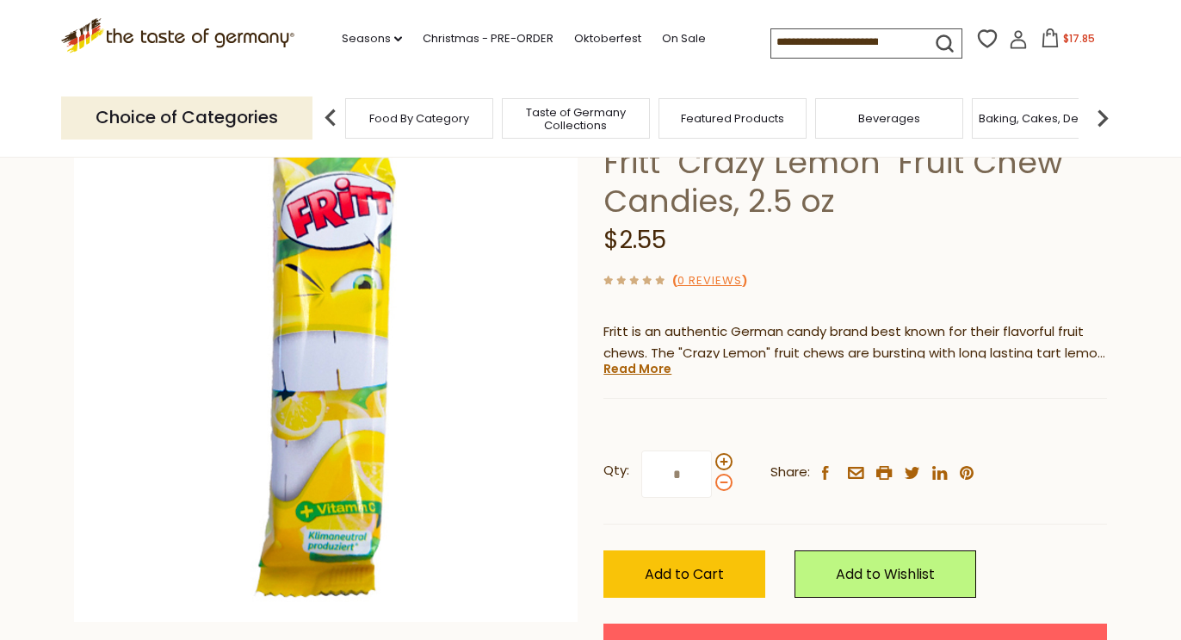
type input "*"
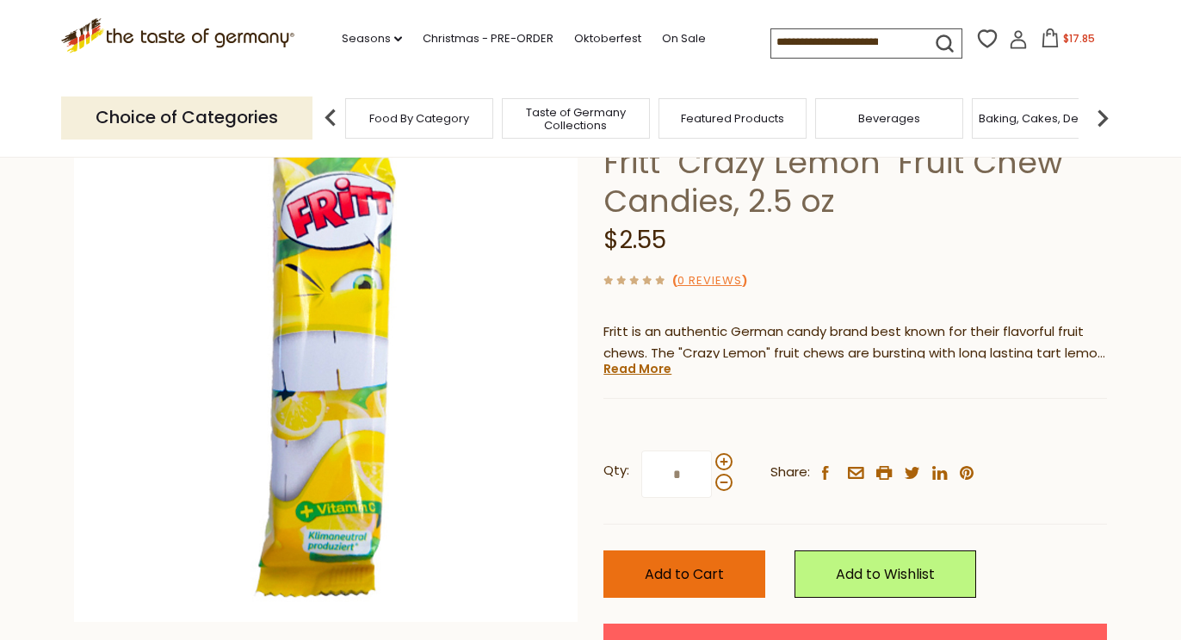
click at [704, 566] on span "Add to Cart" at bounding box center [684, 574] width 79 height 20
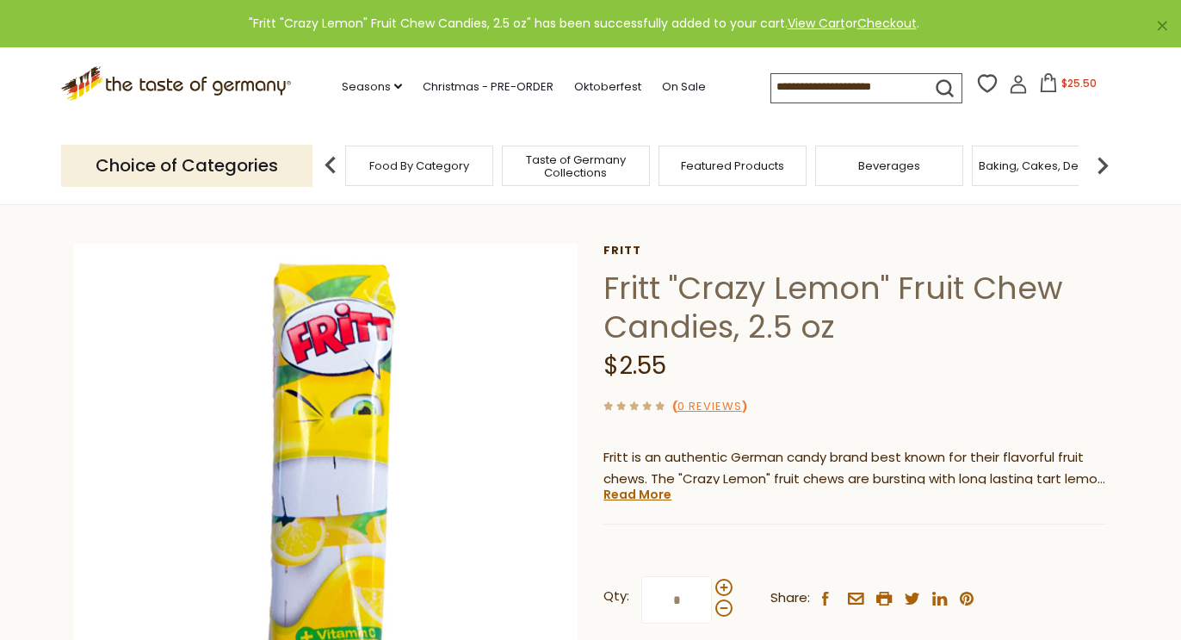
scroll to position [0, 0]
click at [1062, 79] on span "$25.50" at bounding box center [1079, 83] width 35 height 15
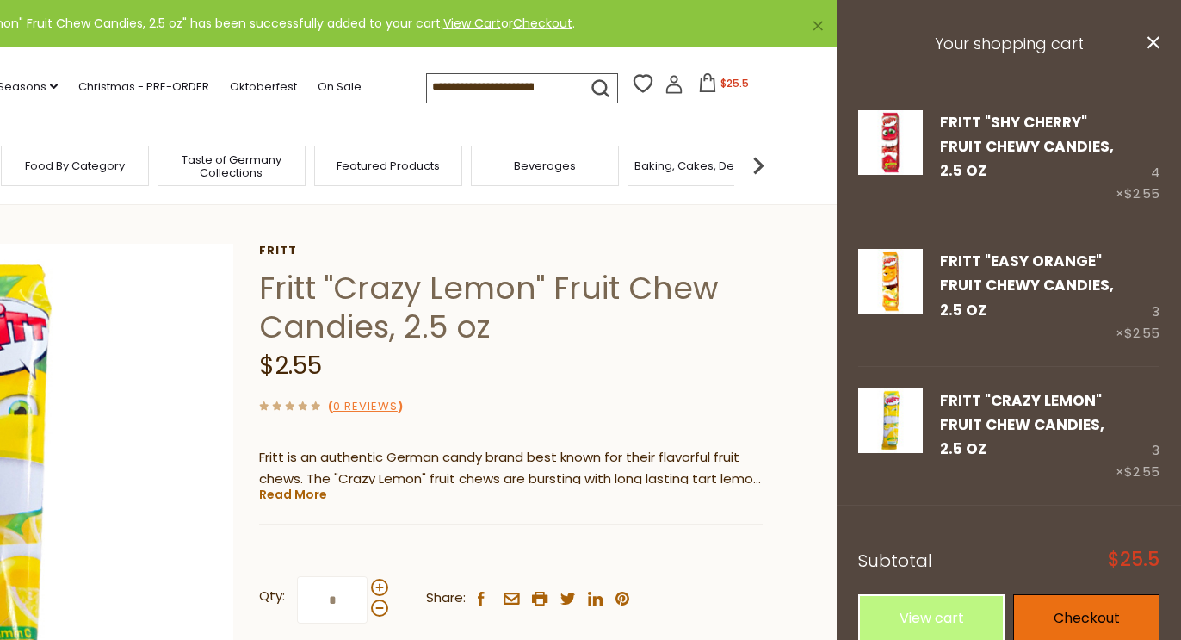
click at [1092, 611] on link "Checkout" at bounding box center [1086, 617] width 146 height 47
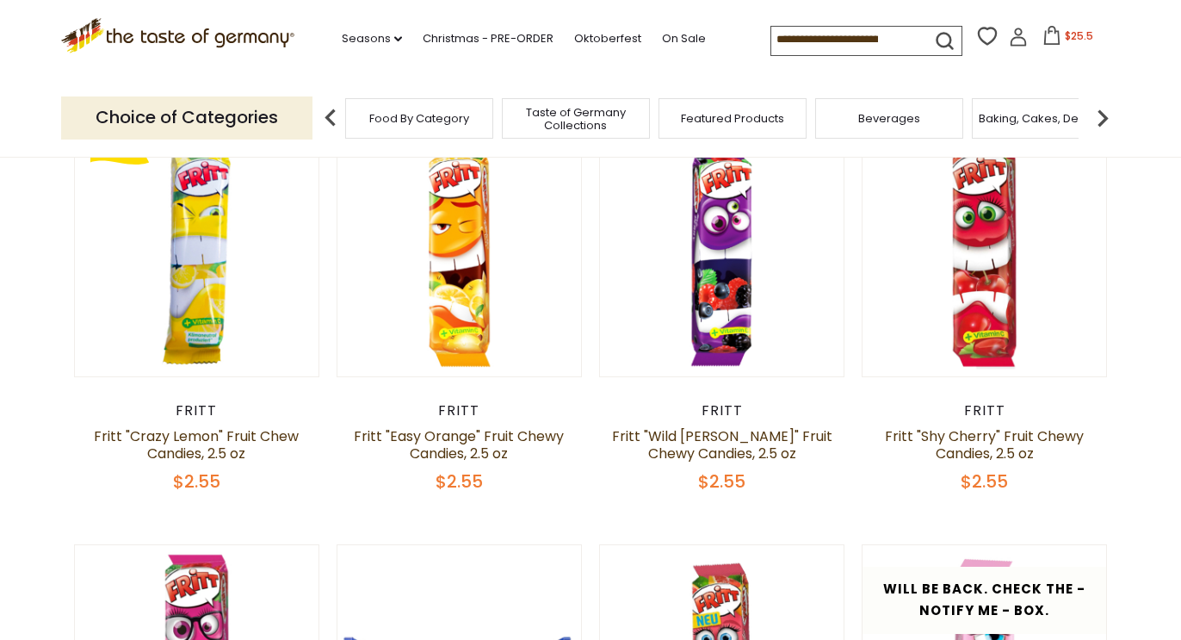
scroll to position [495, 0]
